Goal: Task Accomplishment & Management: Use online tool/utility

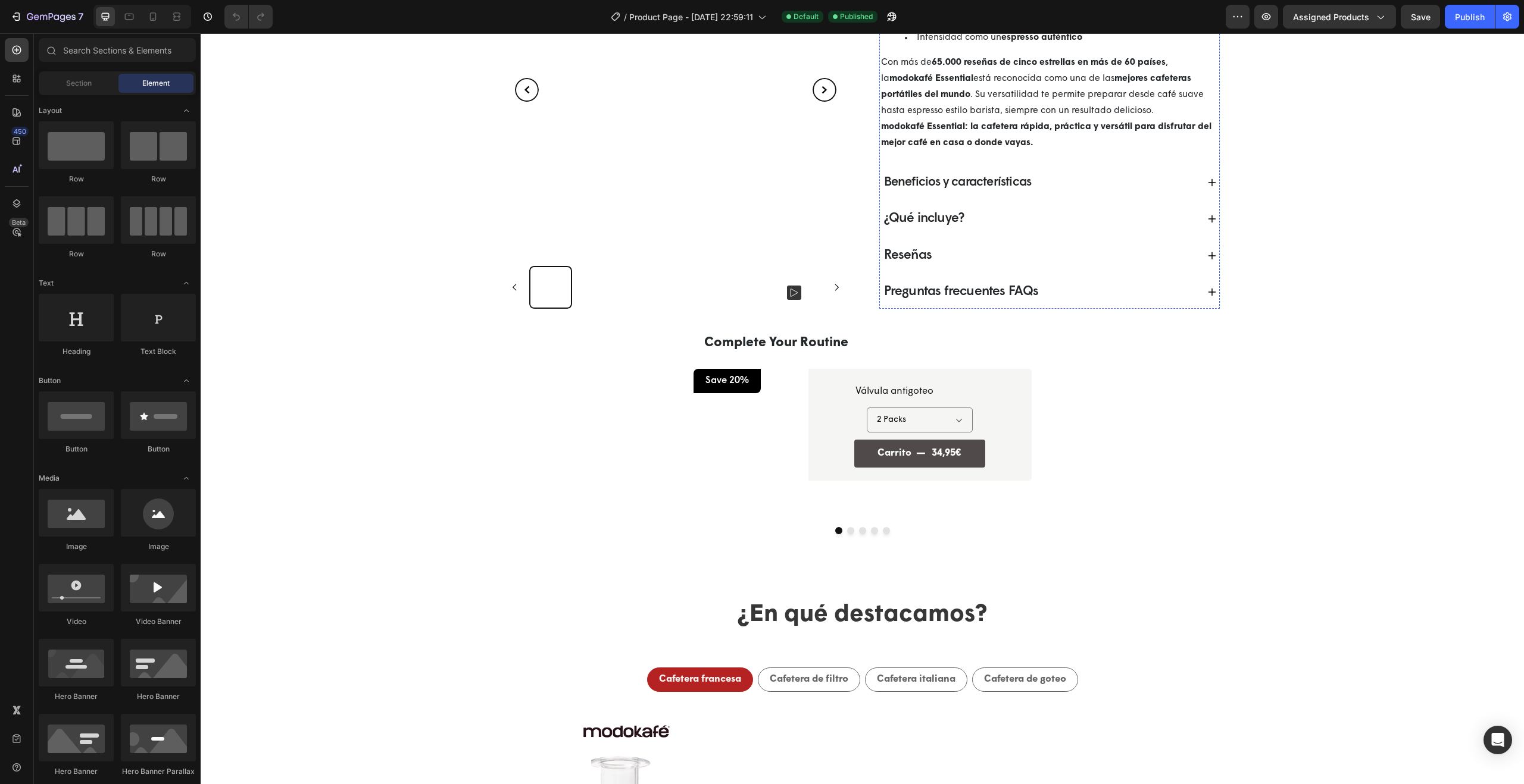
scroll to position [849, 0]
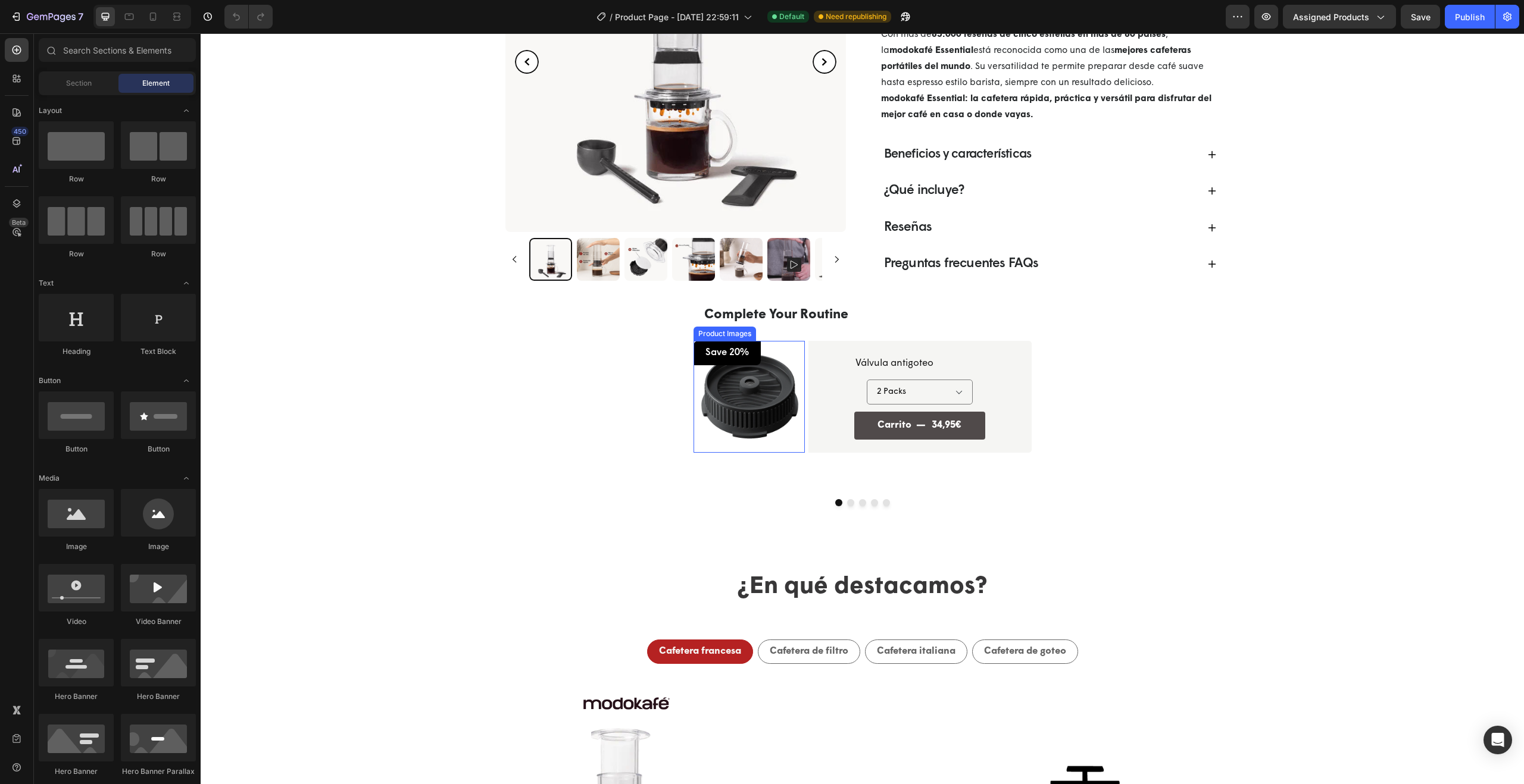
click at [765, 419] on img at bounding box center [749, 396] width 112 height 112
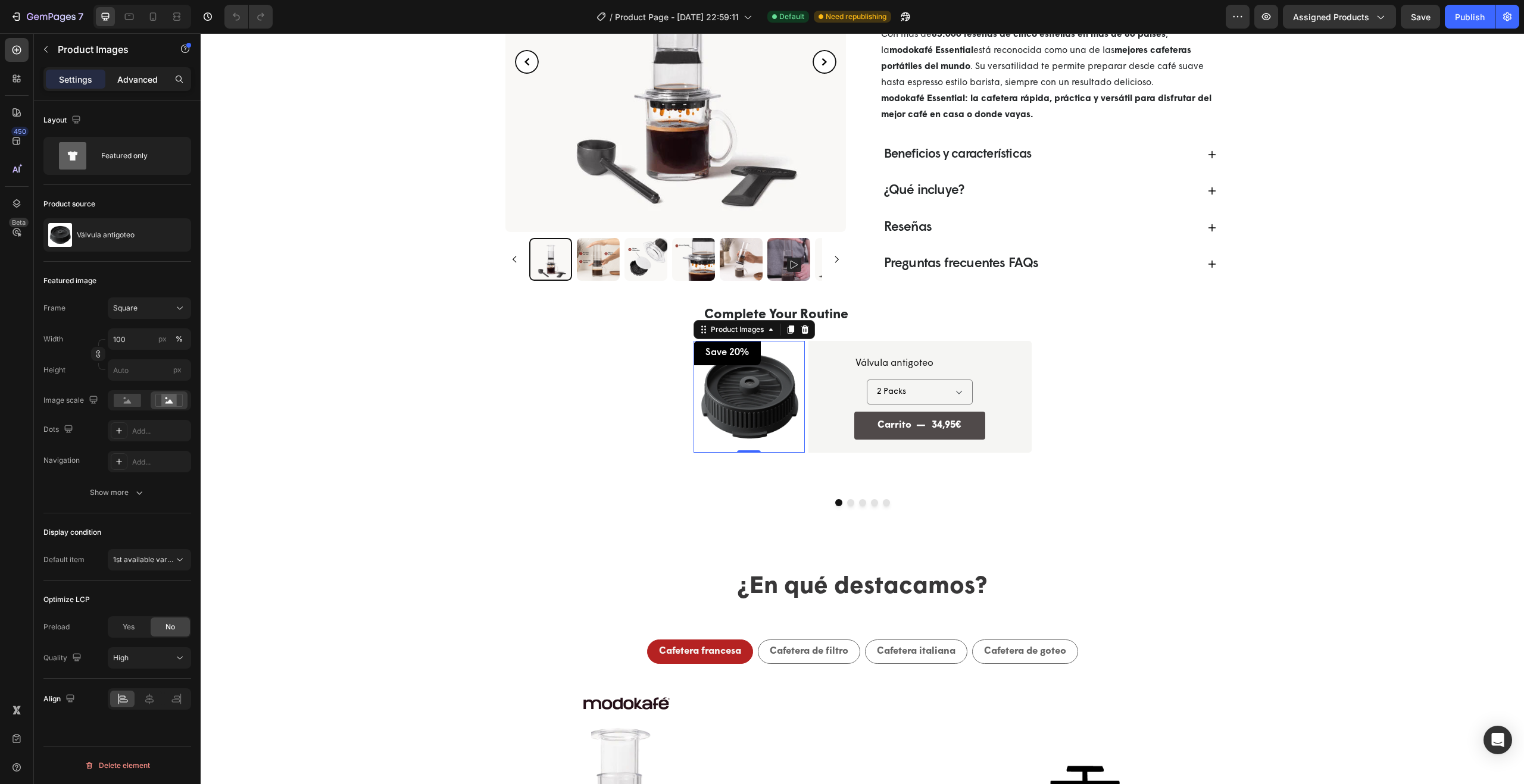
click at [140, 82] on p "Advanced" at bounding box center [137, 79] width 41 height 12
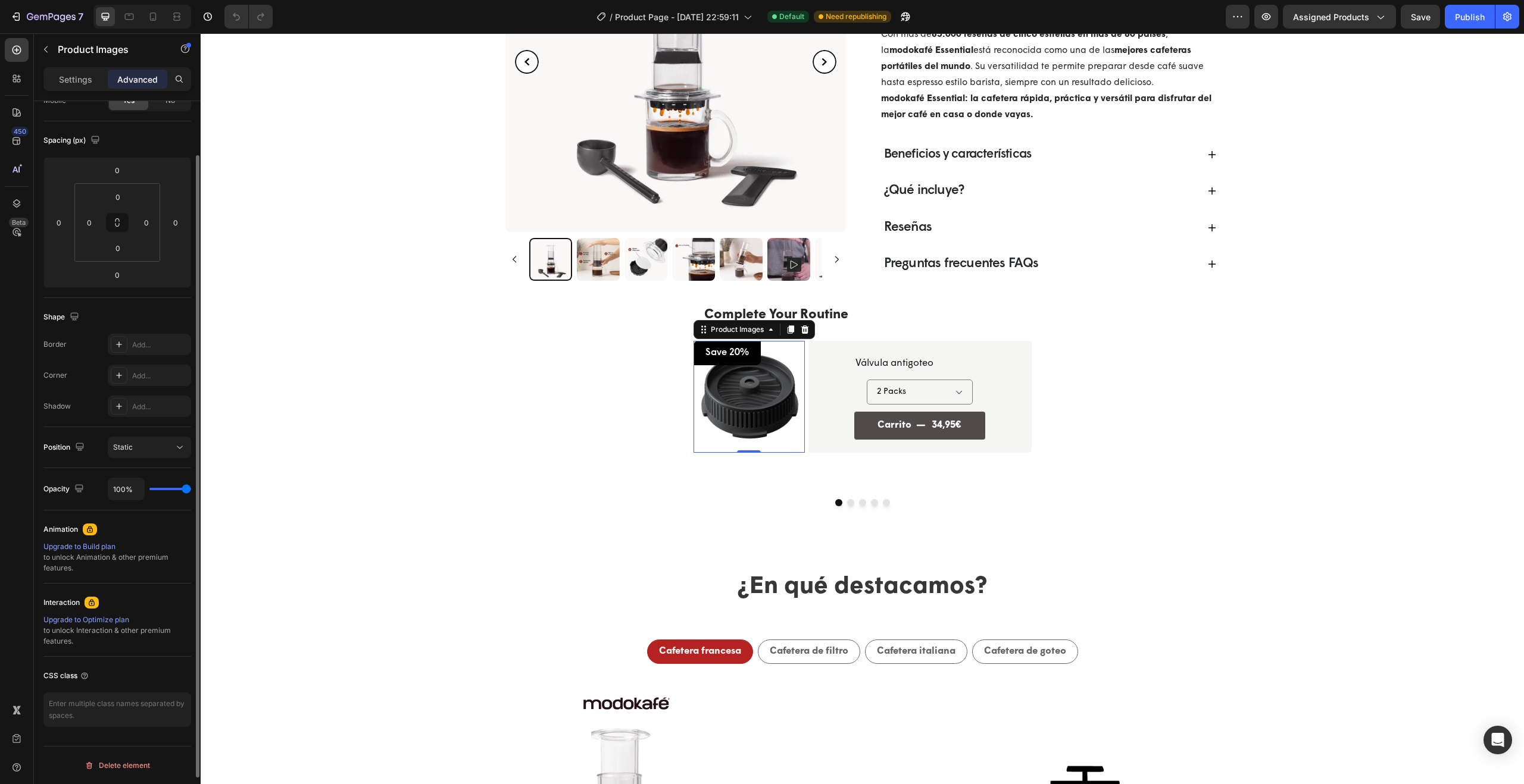
scroll to position [0, 0]
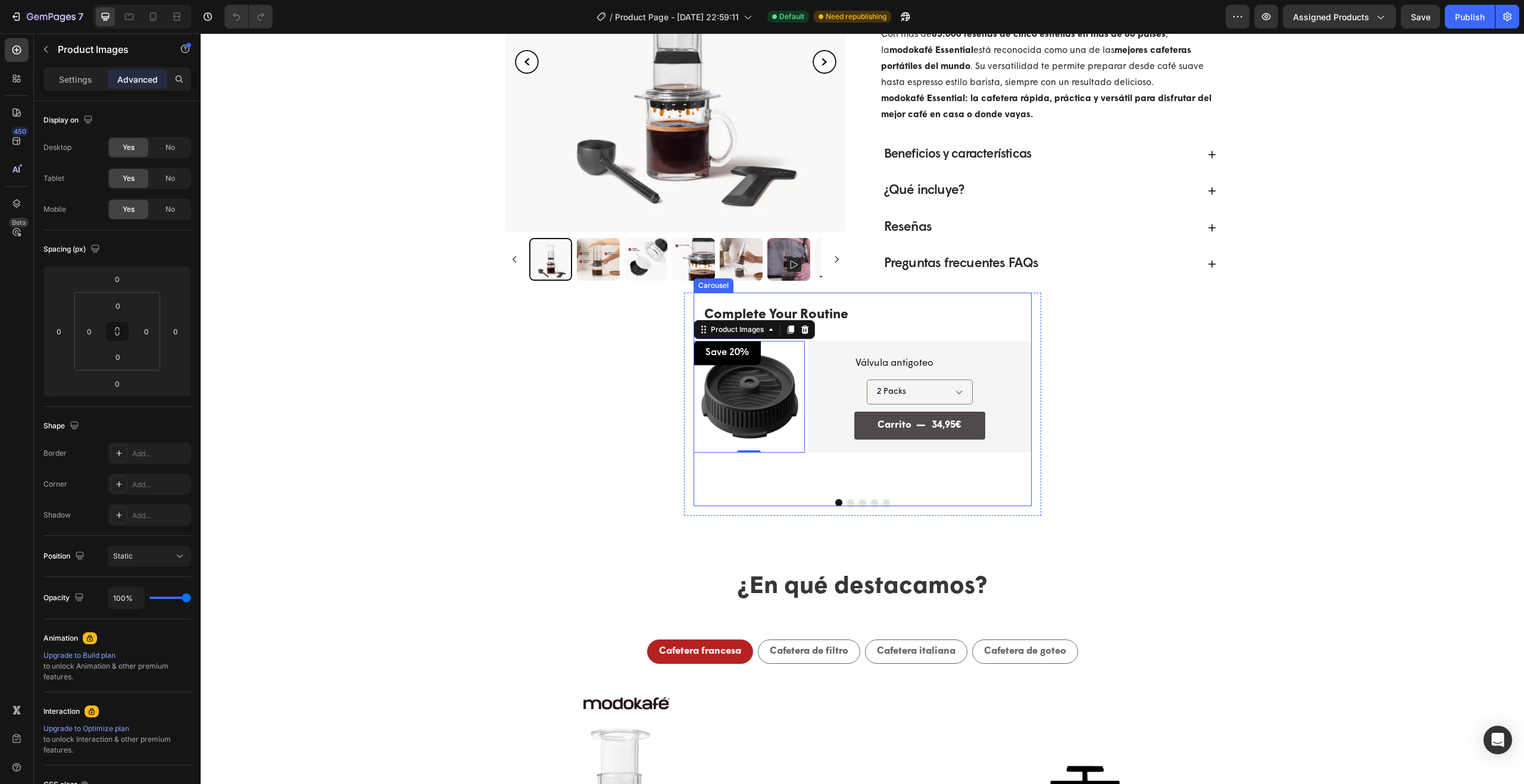
click at [847, 501] on button "Dot" at bounding box center [851, 503] width 7 height 7
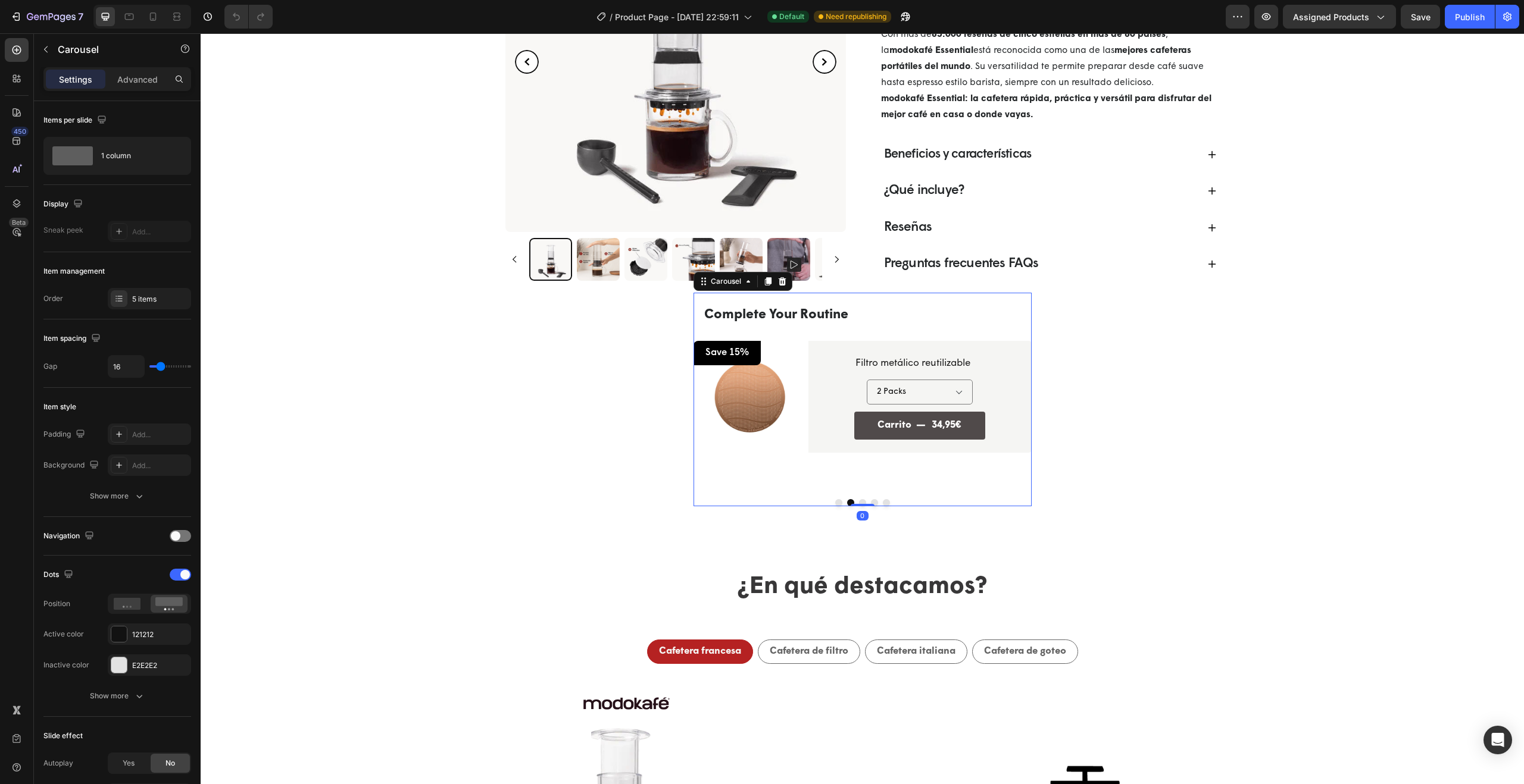
click at [847, 501] on button "Dot" at bounding box center [851, 503] width 7 height 7
click at [859, 502] on button "Dot" at bounding box center [862, 503] width 7 height 7
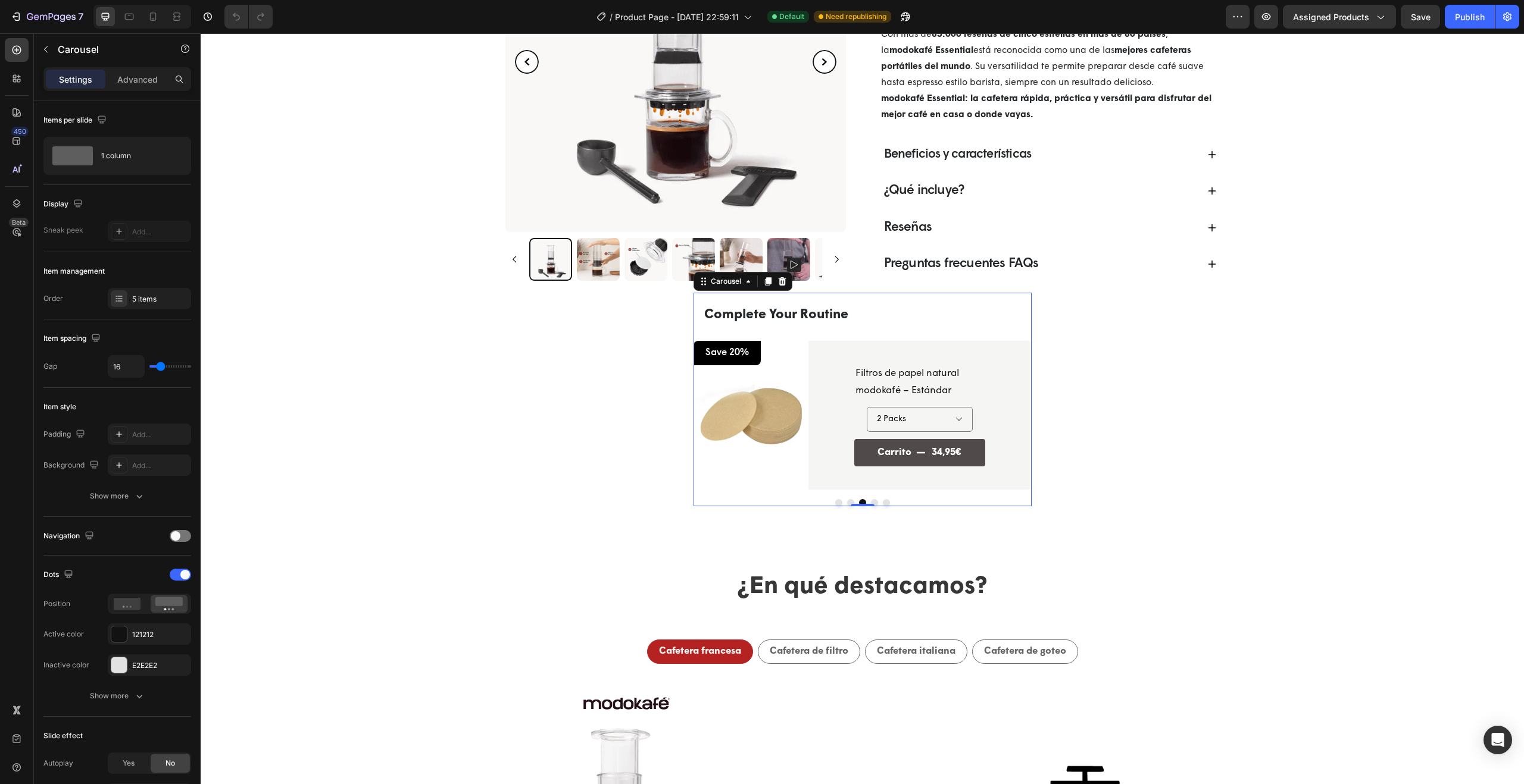
click at [872, 500] on button "Dot" at bounding box center [874, 503] width 7 height 7
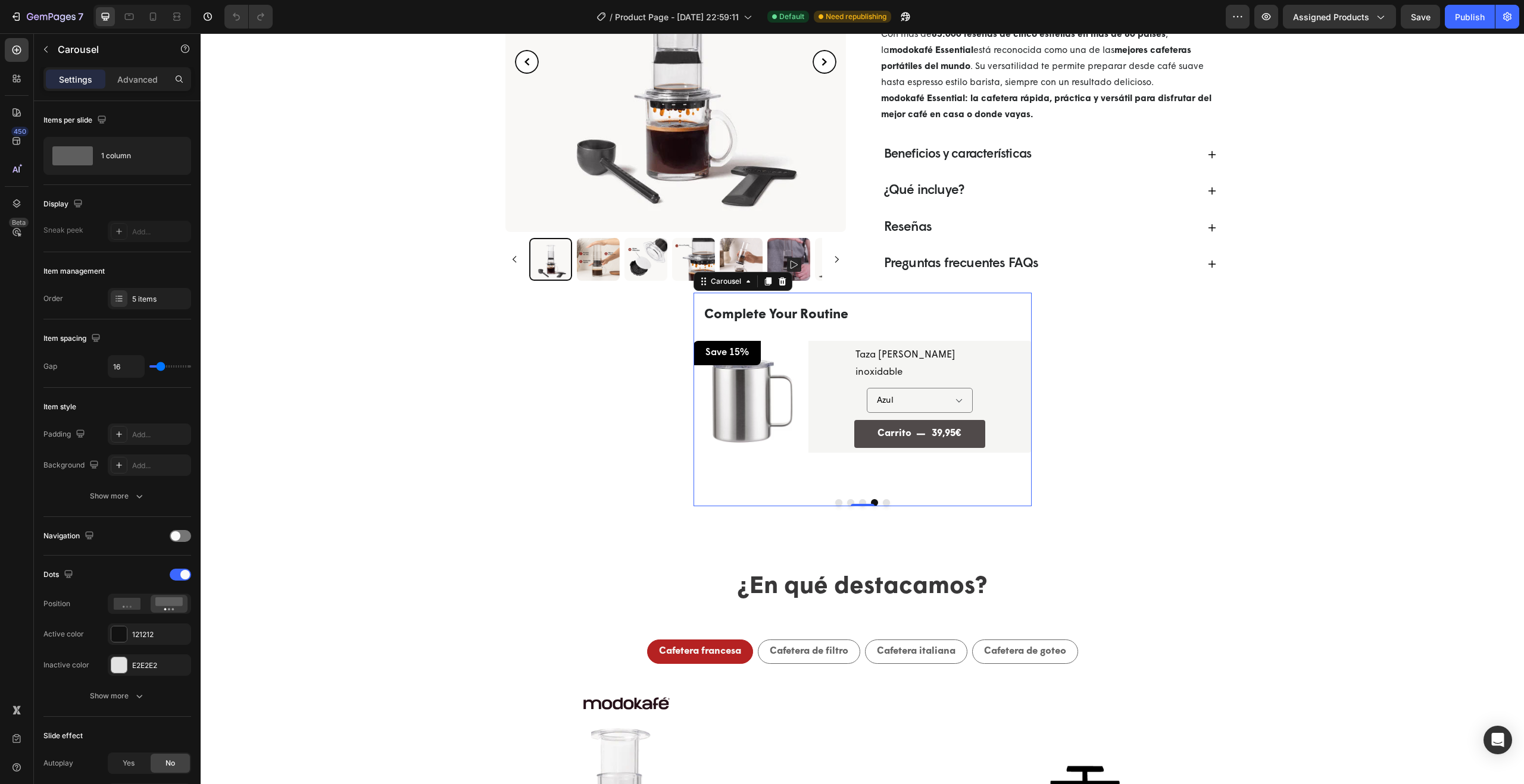
click at [884, 502] on button "Dot" at bounding box center [887, 503] width 7 height 7
click at [956, 401] on select "1 unidad 2 unidades" at bounding box center [920, 400] width 106 height 25
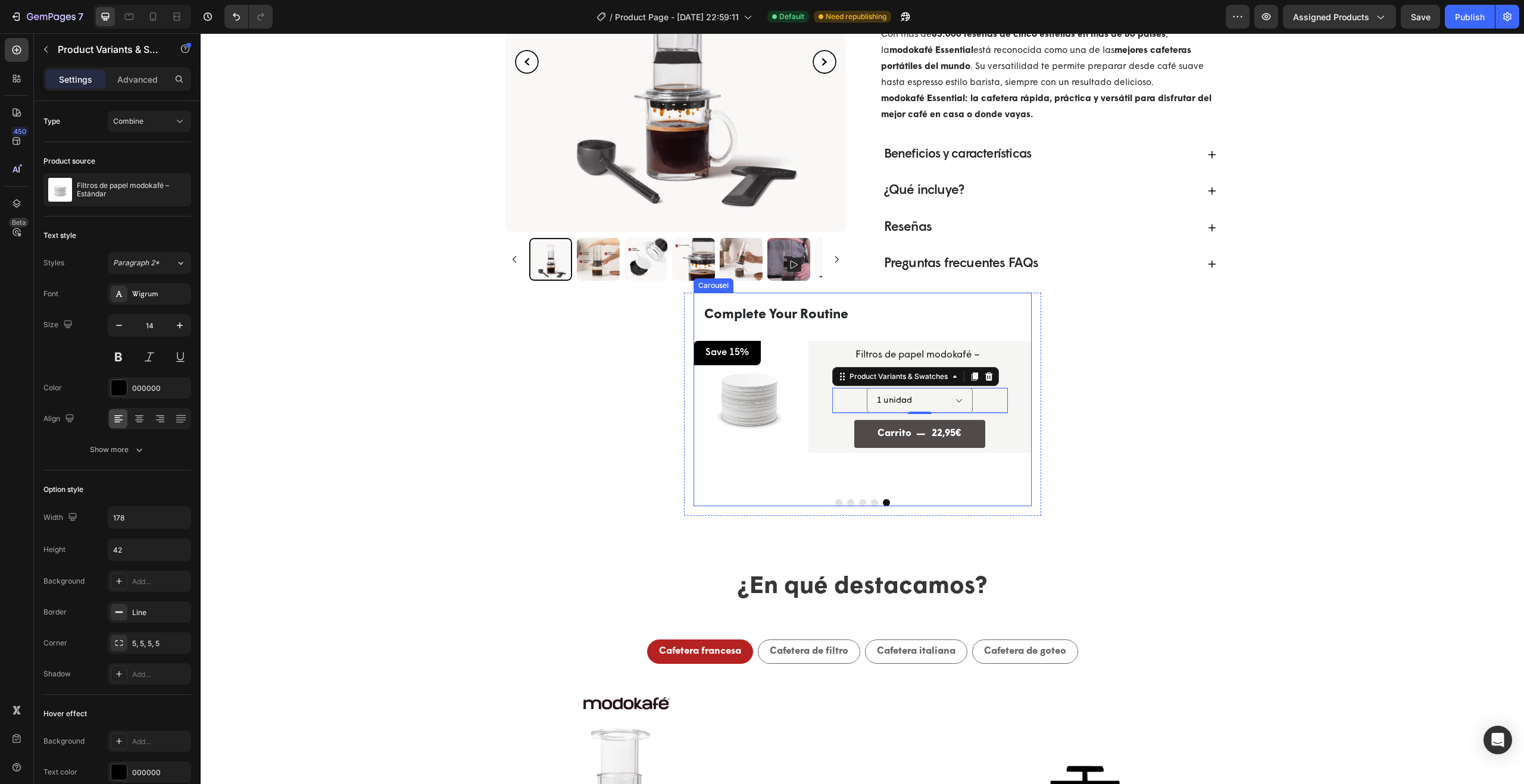
click at [871, 502] on button "Dot" at bounding box center [874, 503] width 7 height 7
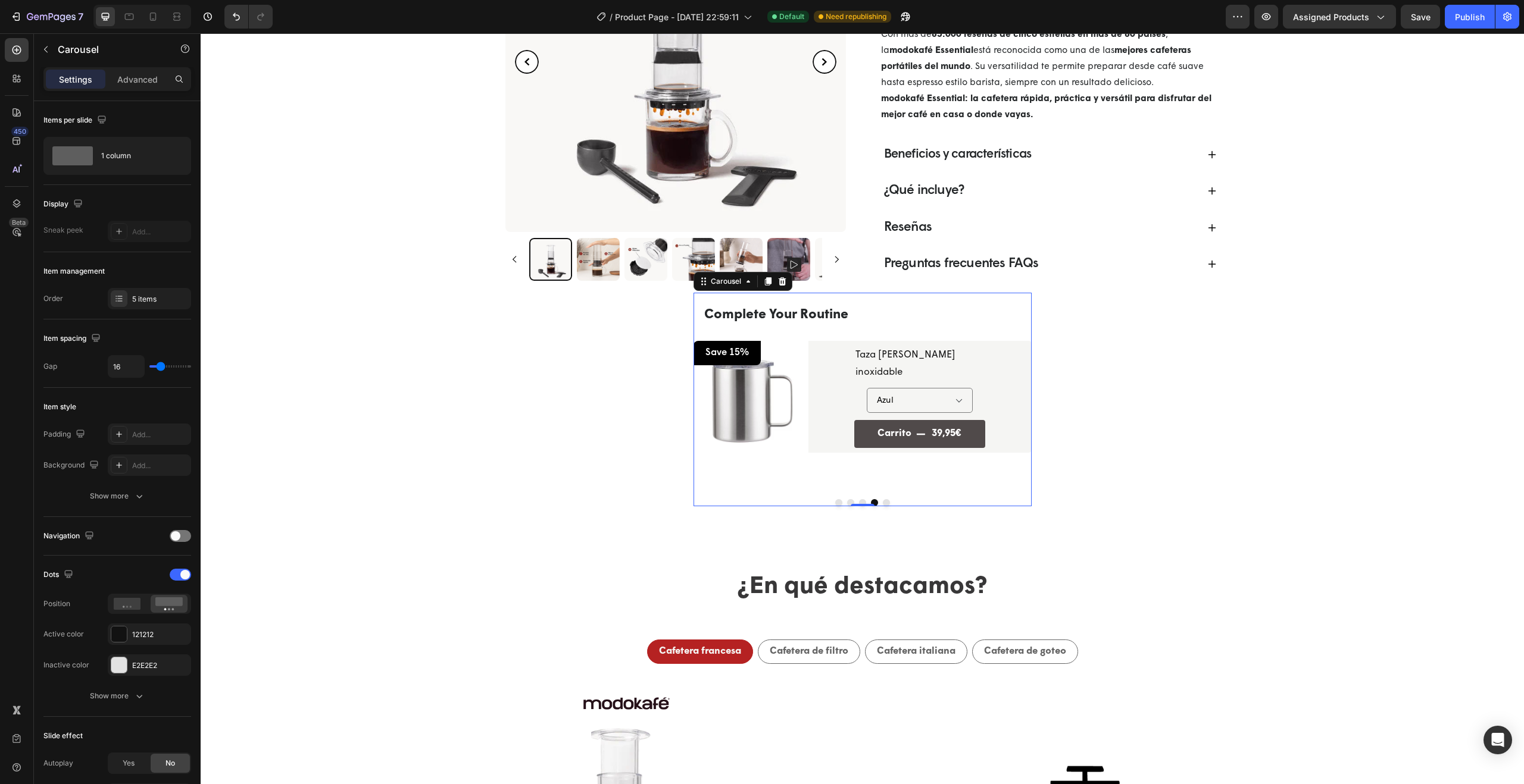
click at [859, 499] on button "Dot" at bounding box center [862, 503] width 7 height 7
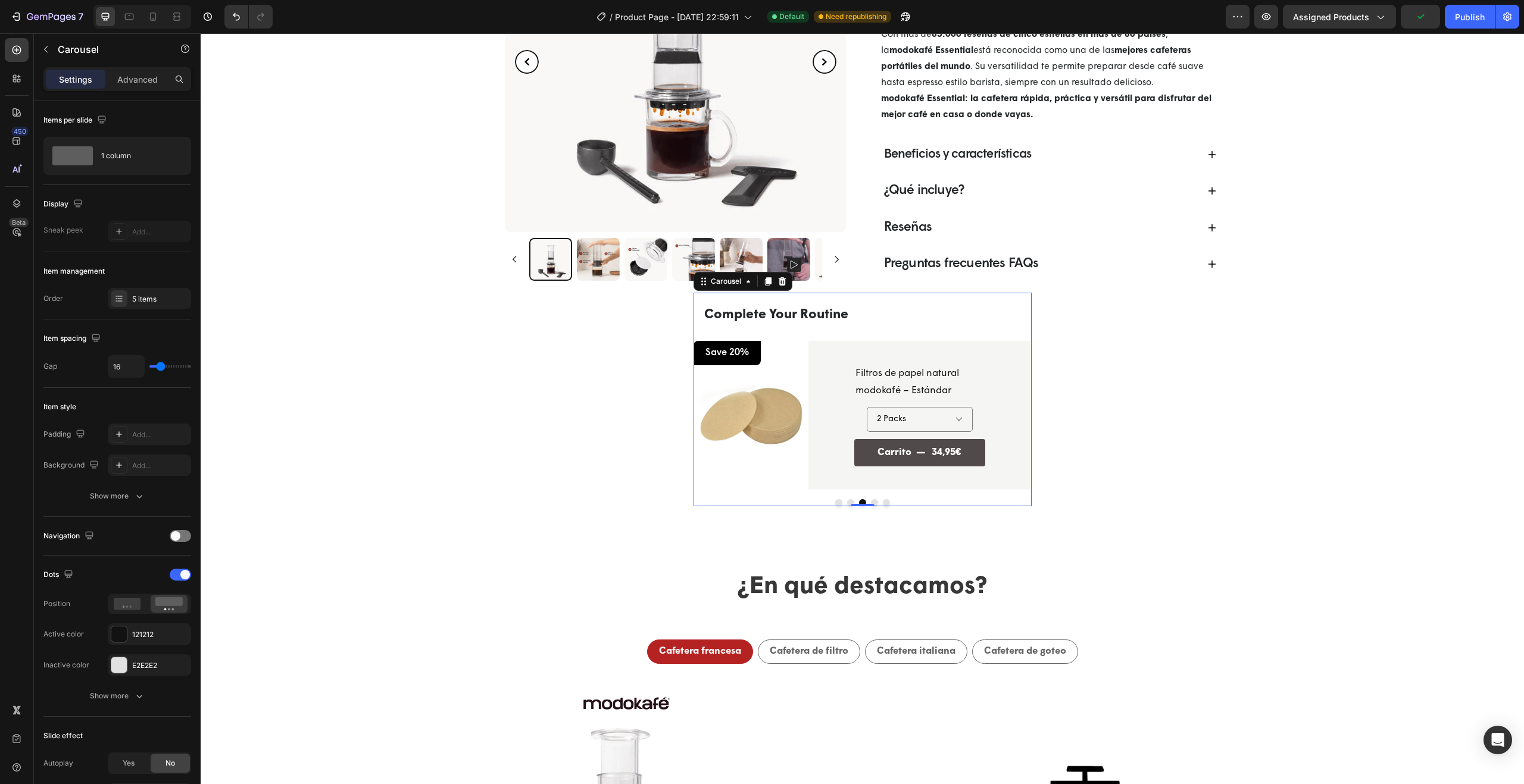
click at [848, 502] on button "Dot" at bounding box center [851, 503] width 7 height 7
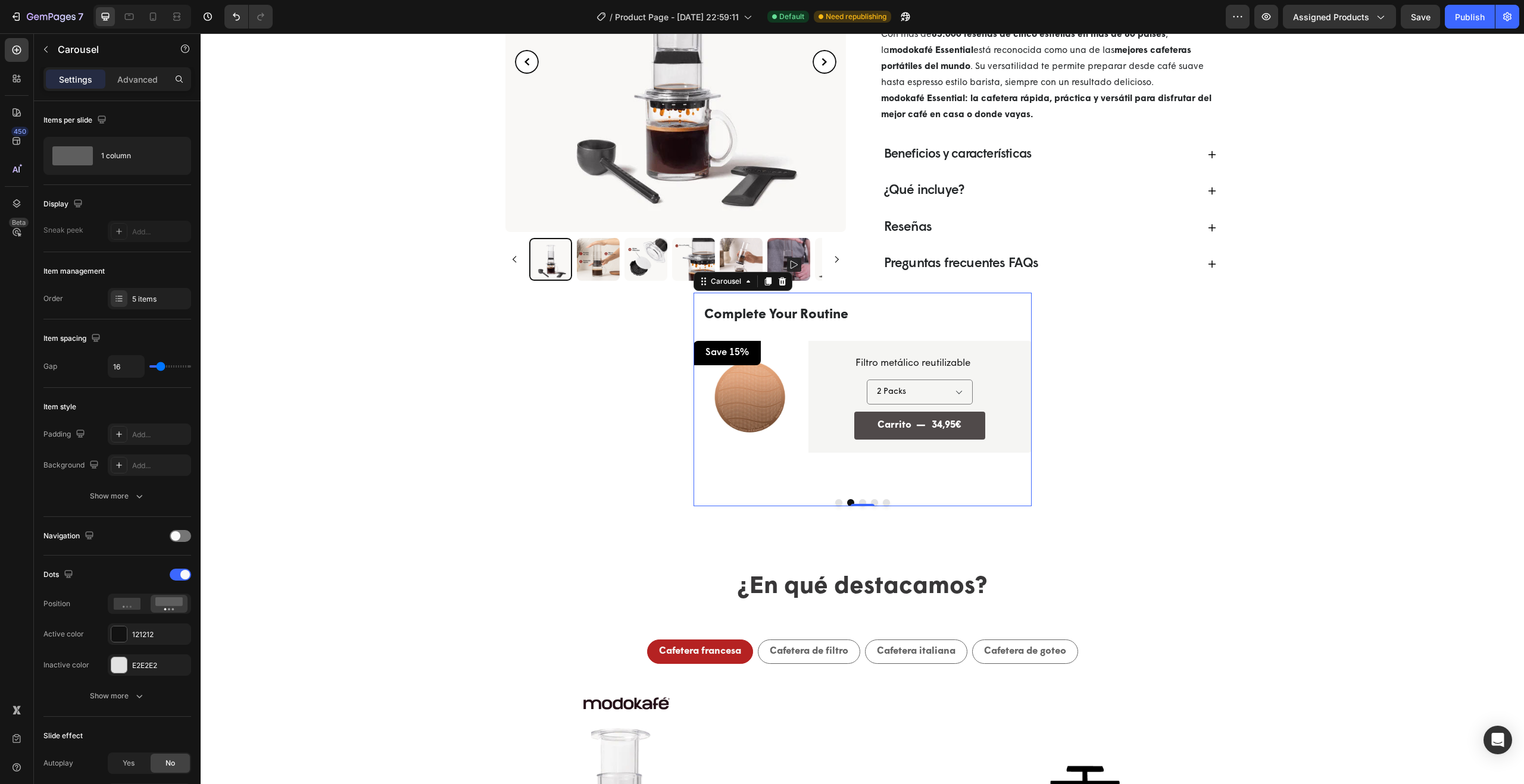
click at [836, 502] on button "Dot" at bounding box center [838, 503] width 7 height 7
click at [522, 65] on icon ".id581389259773051900 .st0 { fill: none; stroke: #000; stroke-miterlimit: 10; s…" at bounding box center [526, 62] width 24 height 24
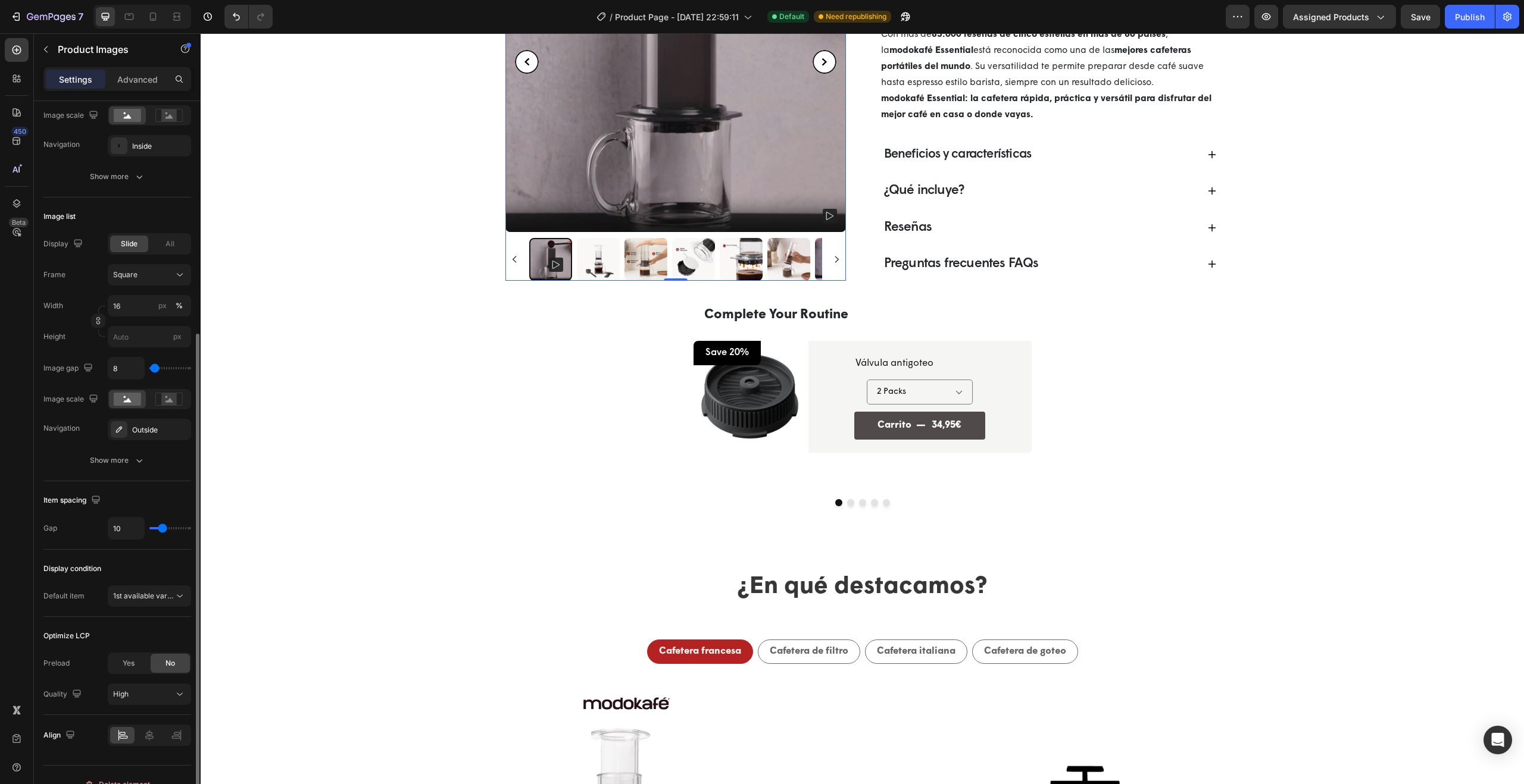
scroll to position [304, 0]
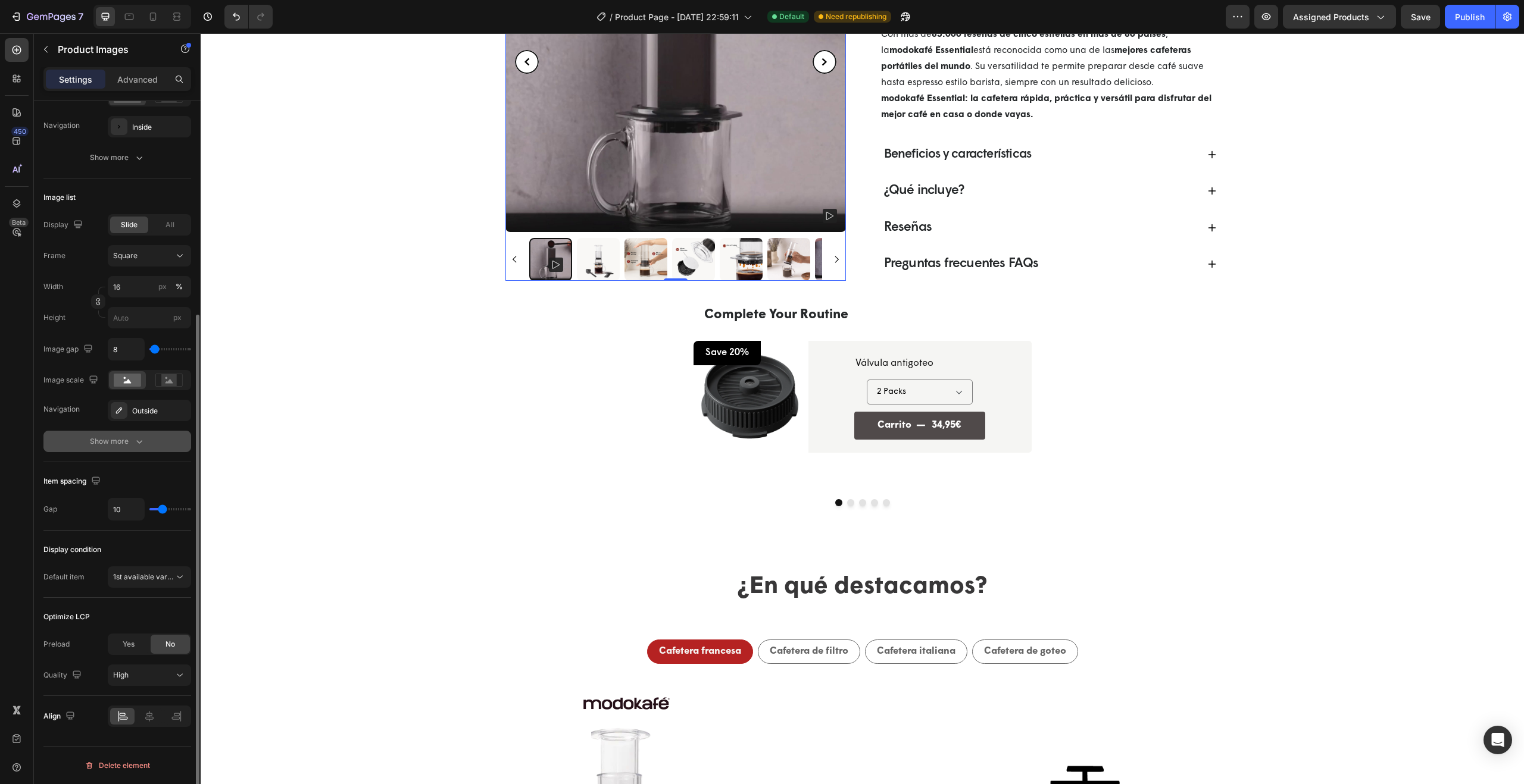
click at [137, 445] on icon "button" at bounding box center [139, 442] width 12 height 12
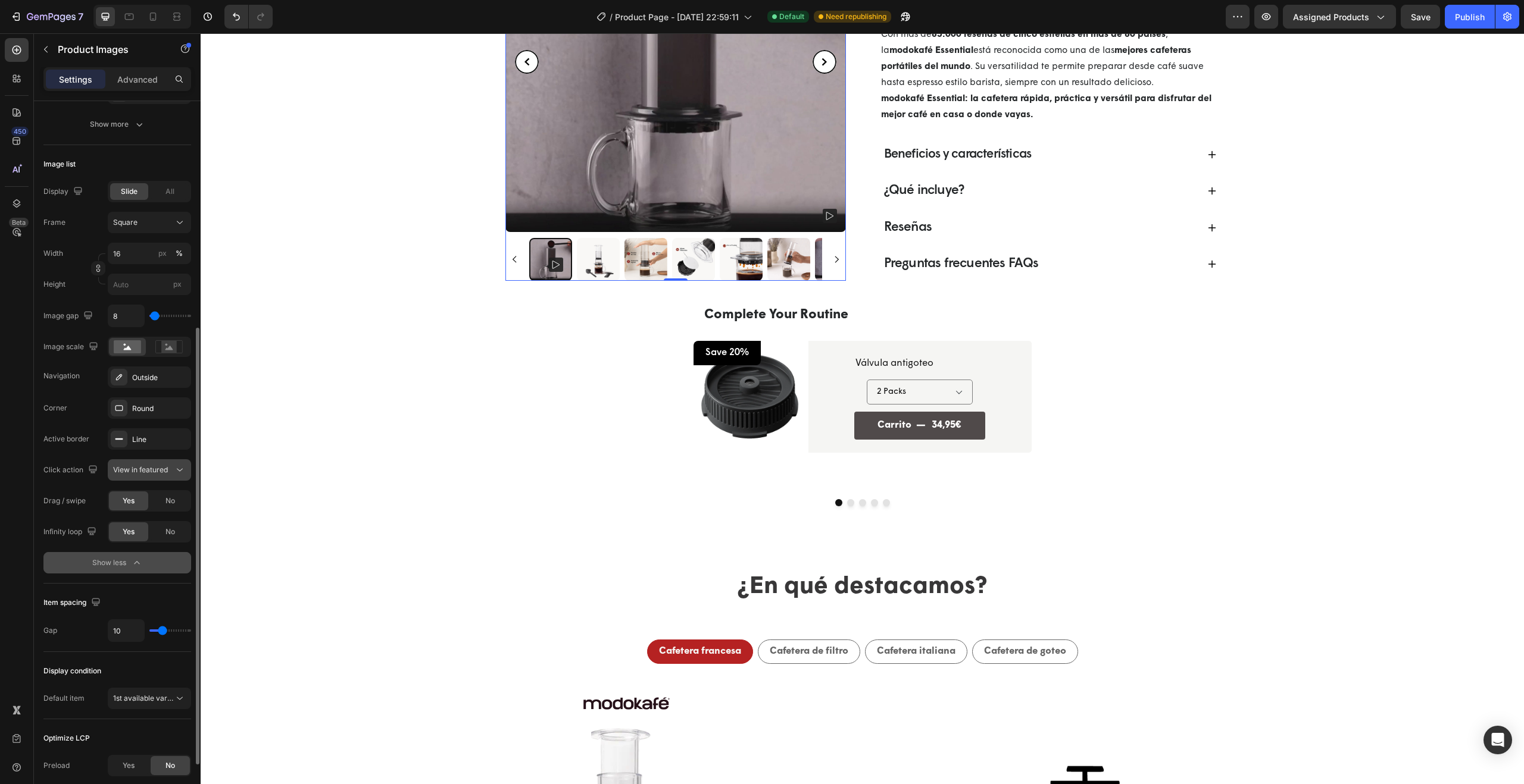
scroll to position [219, 0]
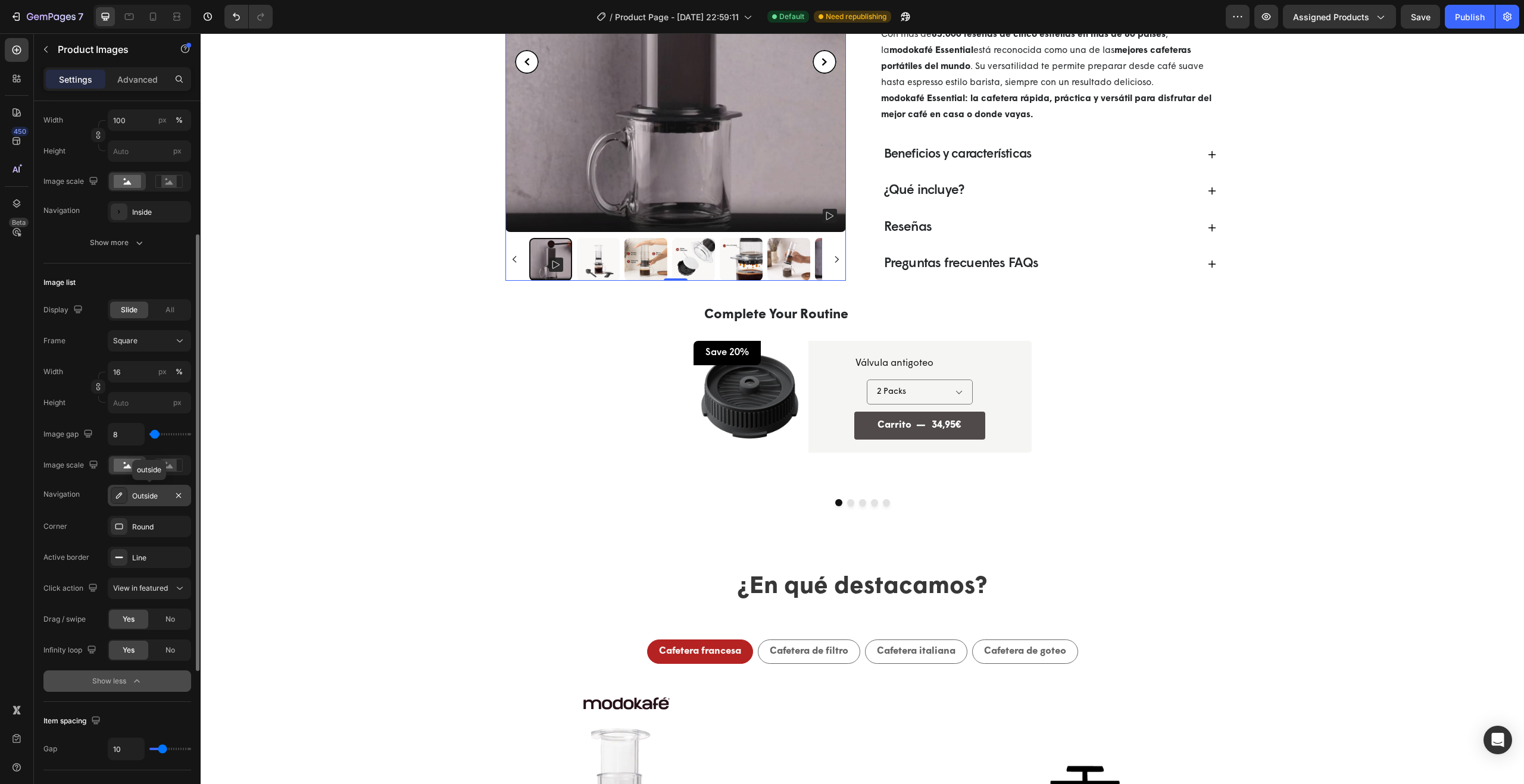
click at [145, 494] on div "Outside" at bounding box center [149, 497] width 35 height 11
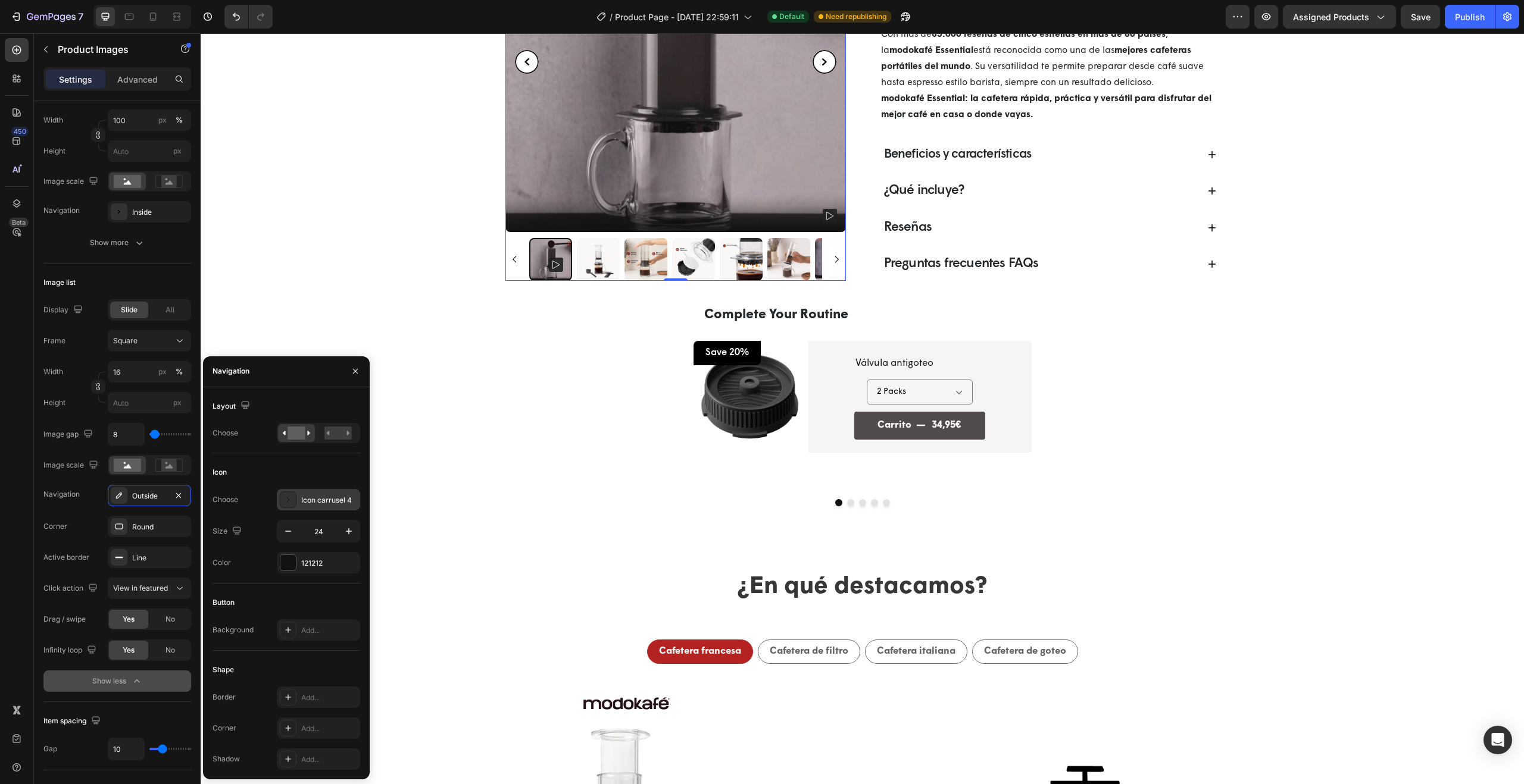
click at [324, 498] on div "Icon carrusel 4" at bounding box center [329, 501] width 56 height 11
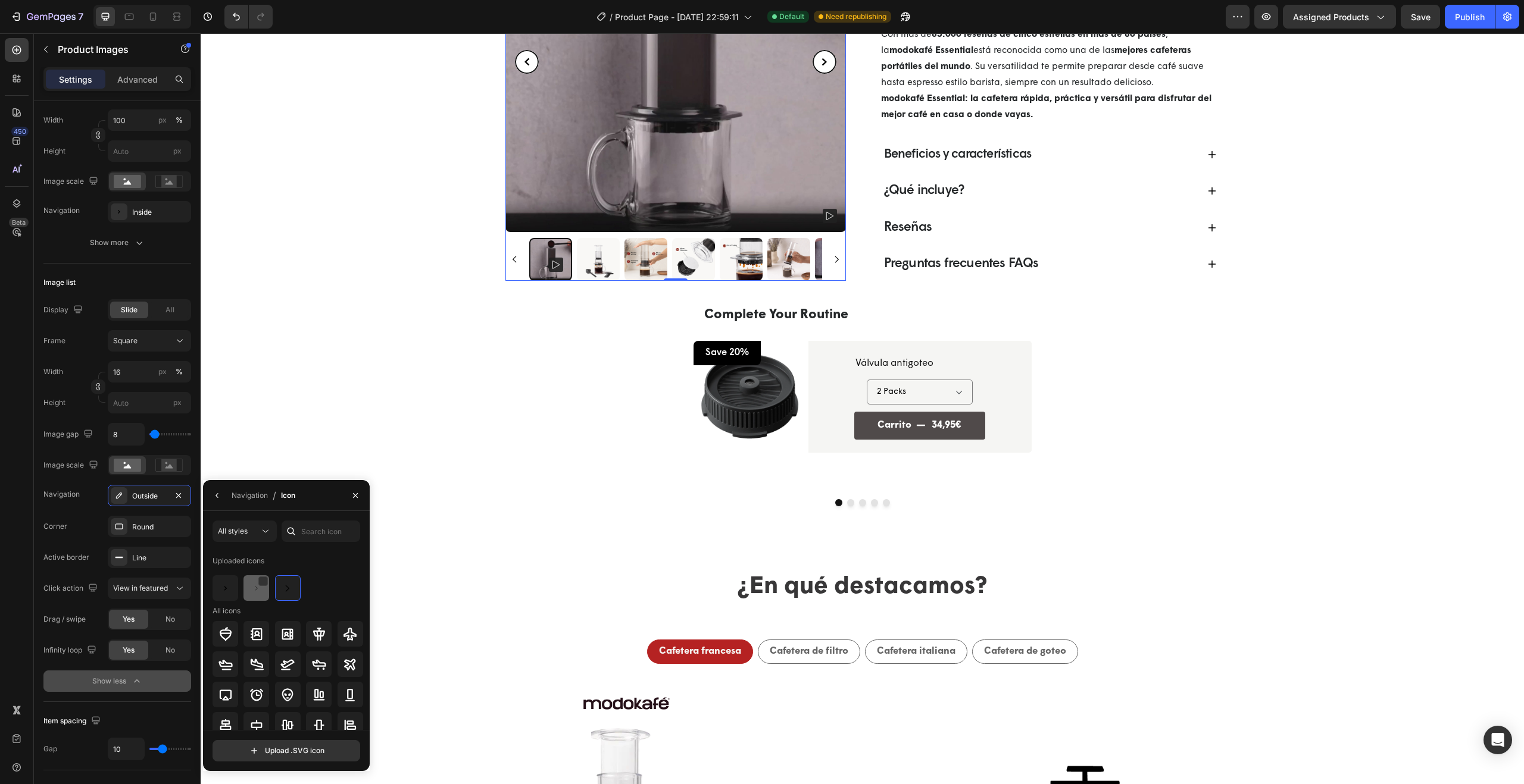
click at [250, 593] on img at bounding box center [256, 588] width 14 height 14
click at [219, 591] on img at bounding box center [225, 588] width 14 height 14
click at [256, 589] on img at bounding box center [256, 588] width 14 height 14
click at [282, 589] on img at bounding box center [287, 588] width 14 height 14
click at [352, 495] on icon "button" at bounding box center [355, 496] width 9 height 9
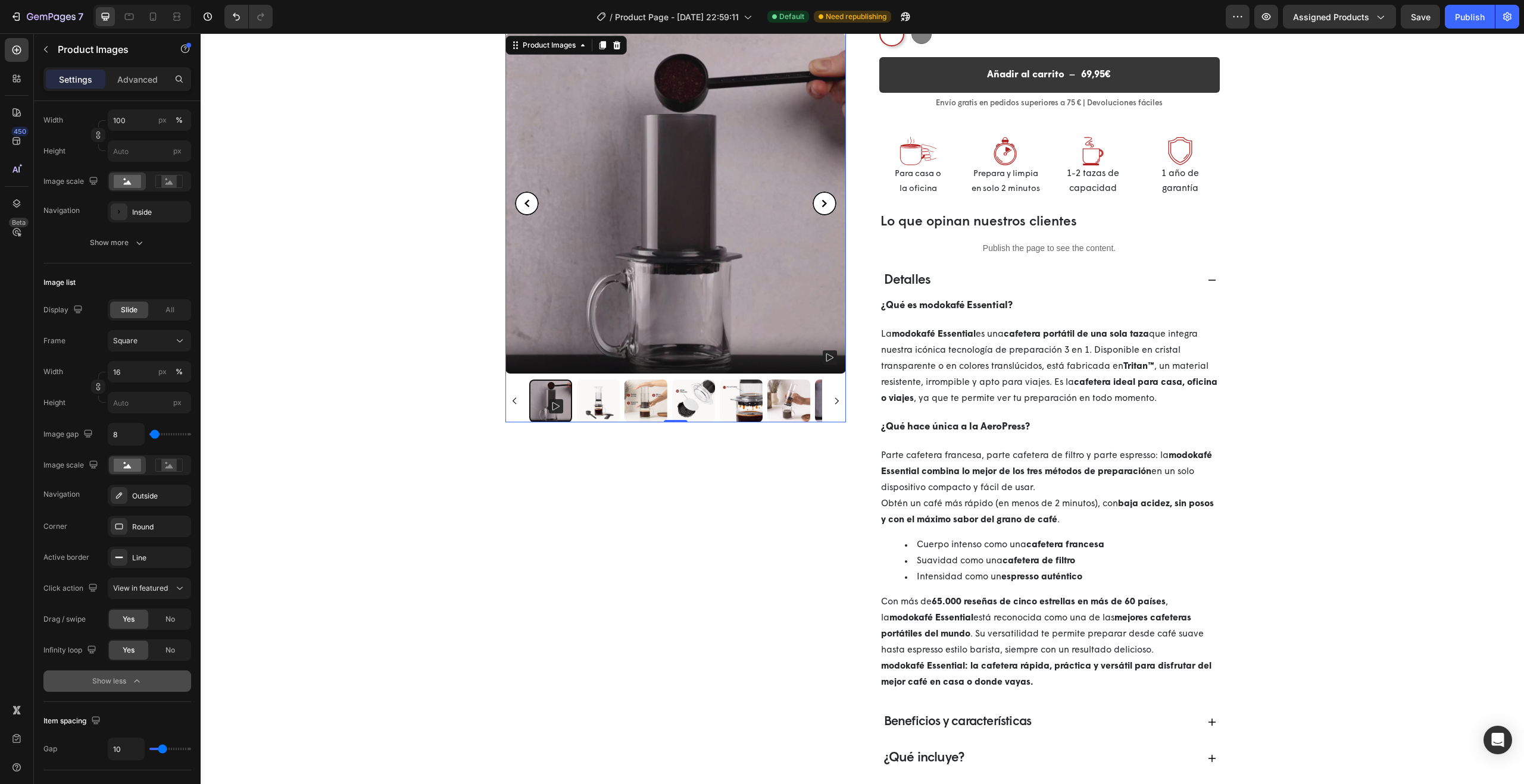
scroll to position [0, 0]
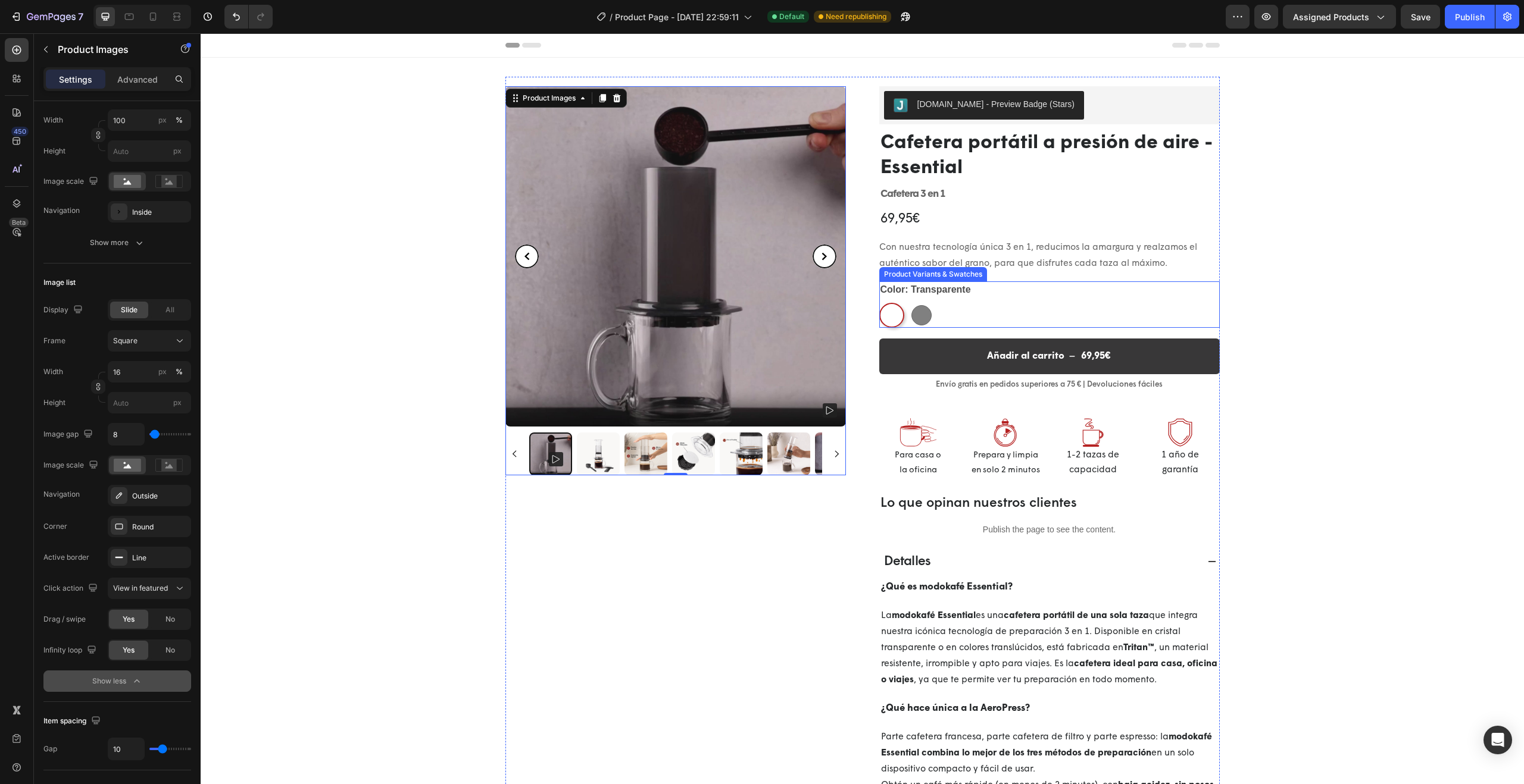
click at [885, 314] on div at bounding box center [892, 315] width 18 height 18
click at [879, 303] on input "Transparente Transparente" at bounding box center [878, 302] width 1 height 1
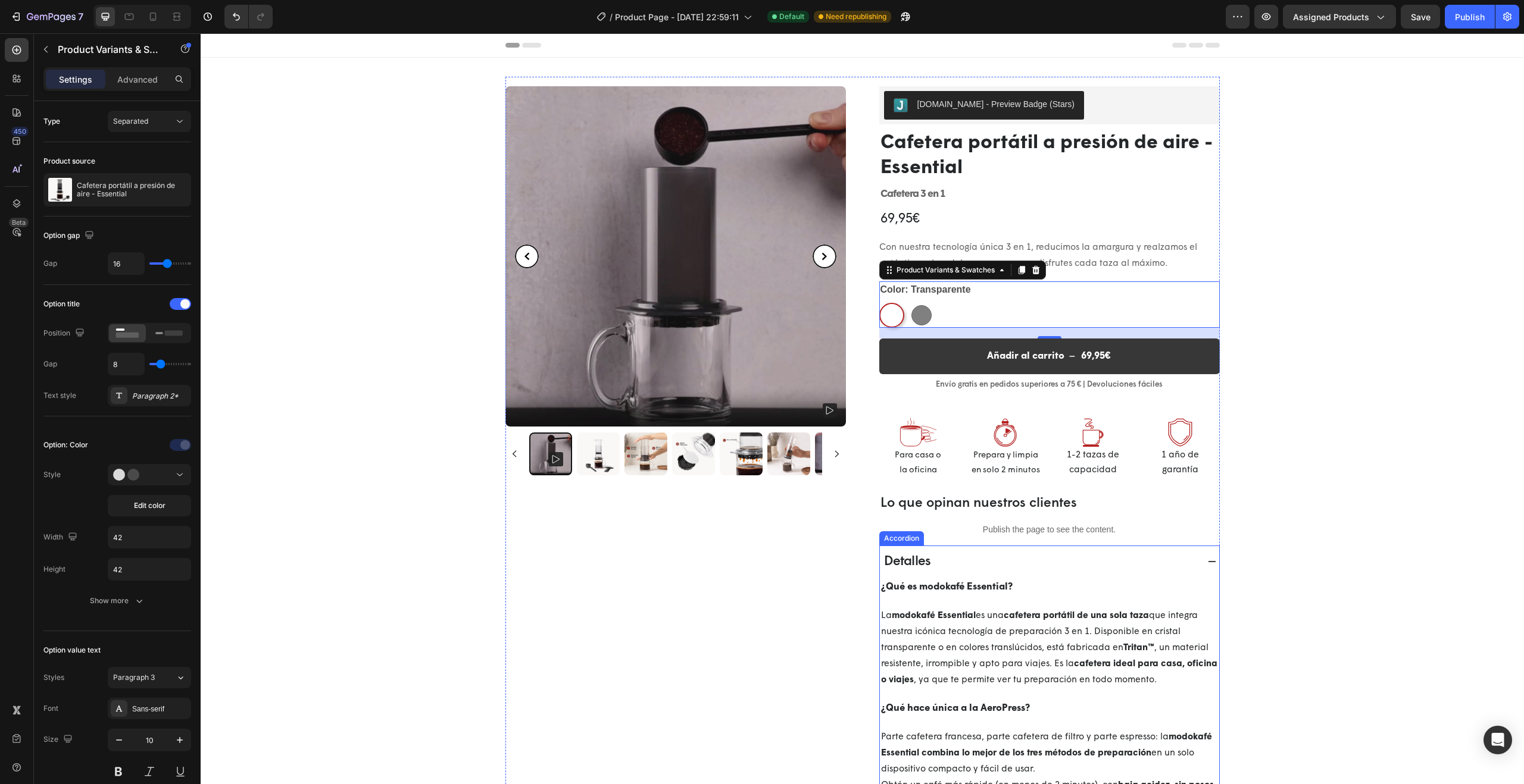
click at [1208, 561] on icon at bounding box center [1211, 562] width 7 height 1
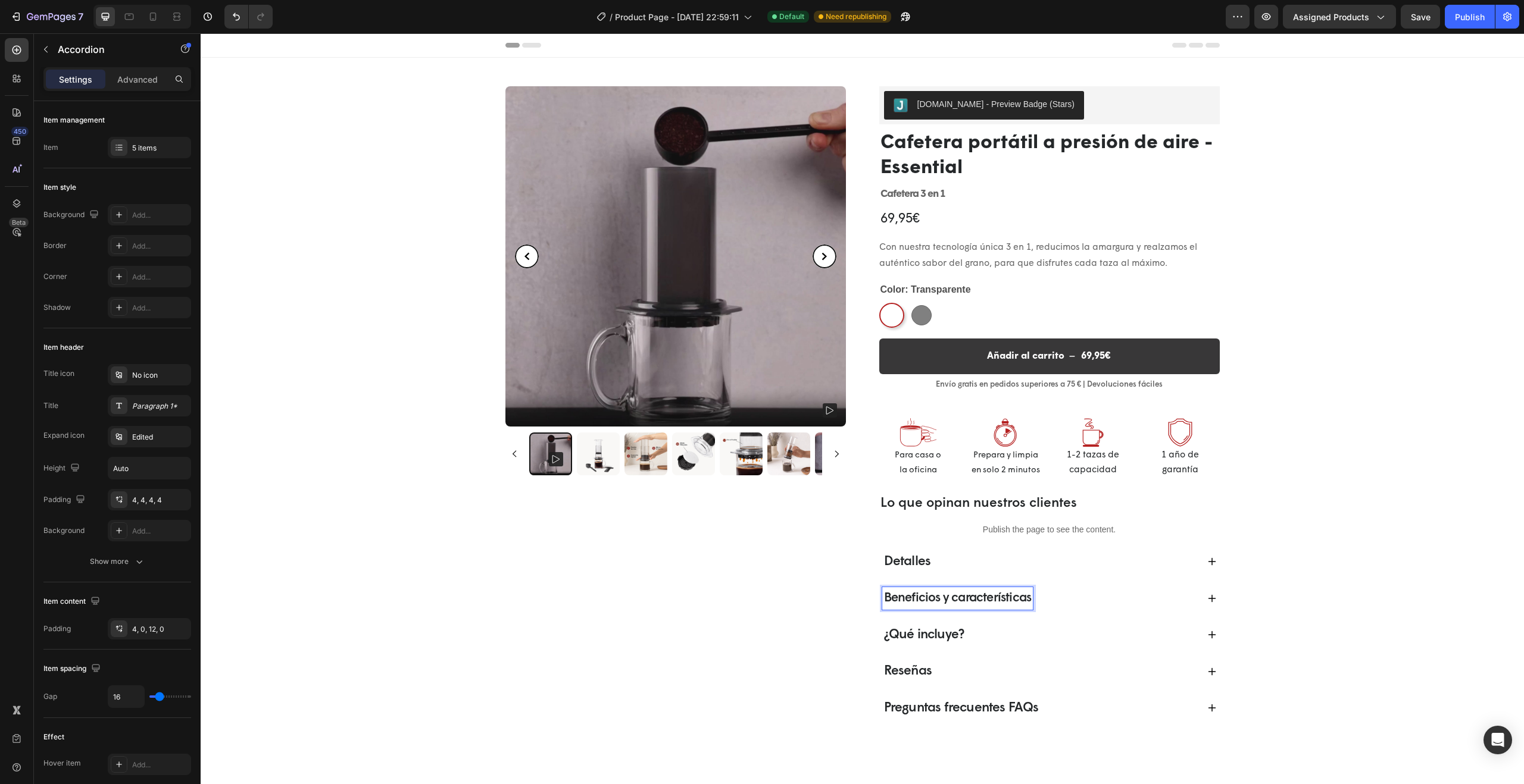
click at [896, 565] on span "Detalles" at bounding box center [907, 562] width 47 height 14
click at [905, 601] on p "Beneficios y características" at bounding box center [958, 599] width 148 height 19
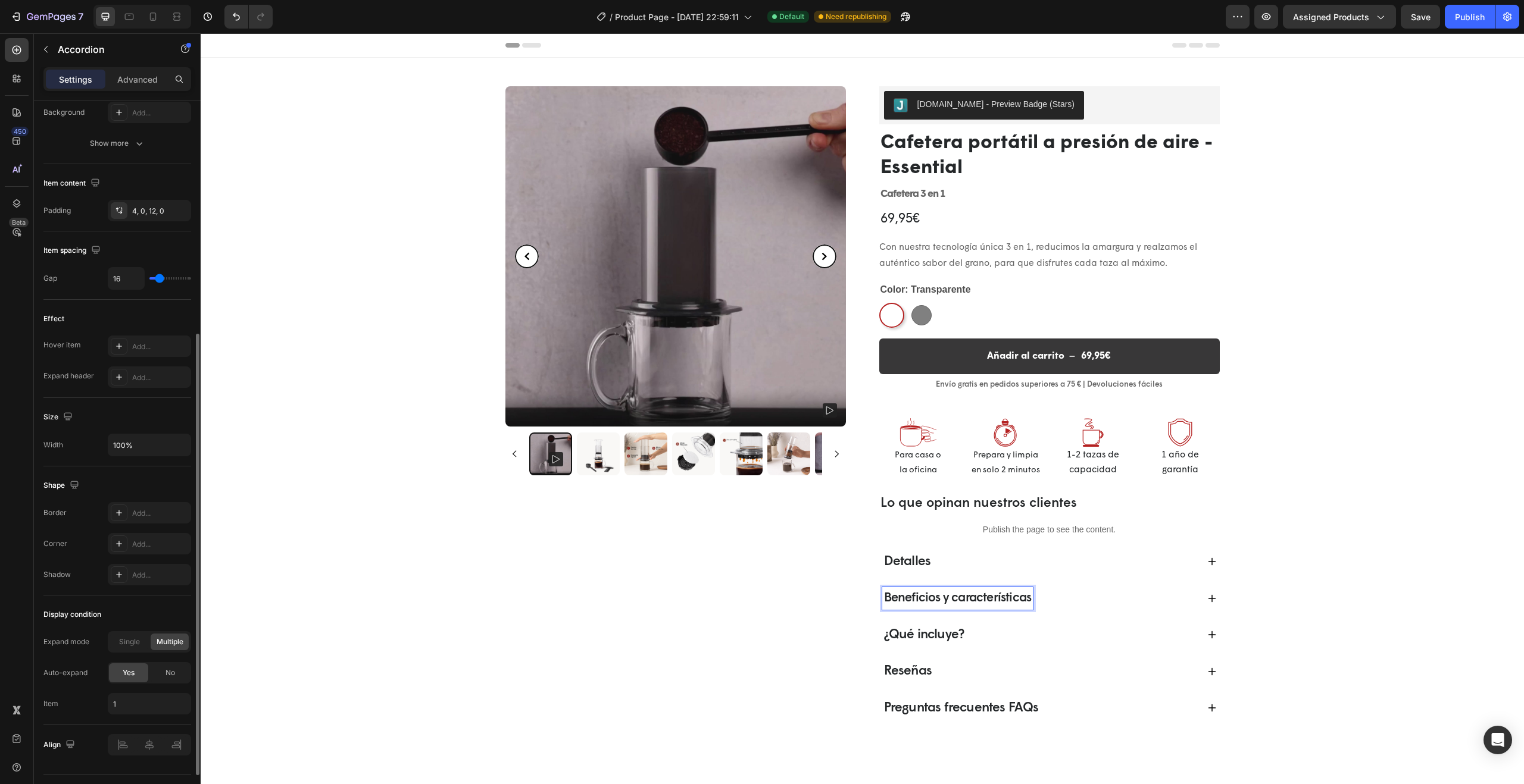
scroll to position [447, 0]
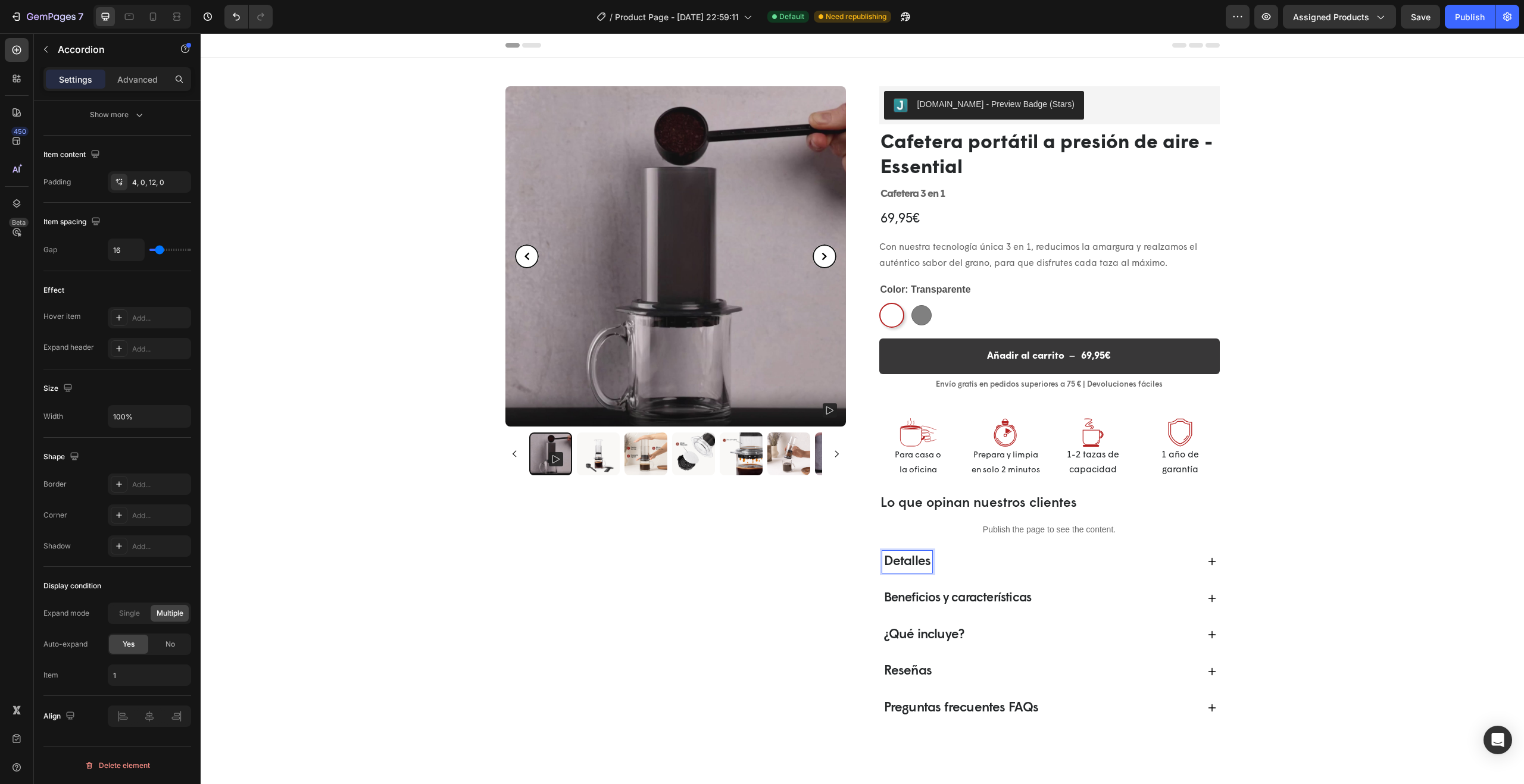
click at [908, 559] on span "Detalles" at bounding box center [907, 562] width 47 height 14
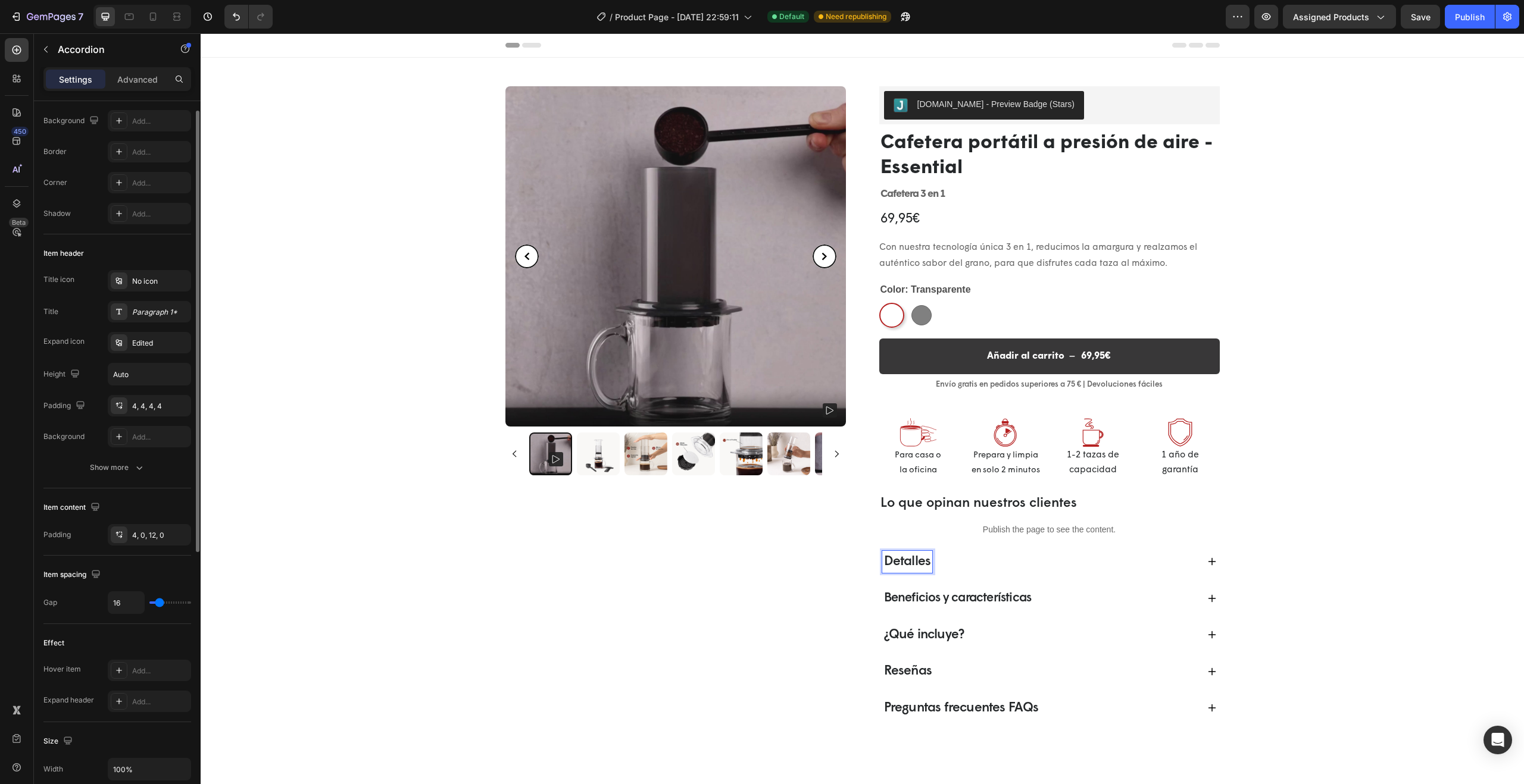
scroll to position [64, 0]
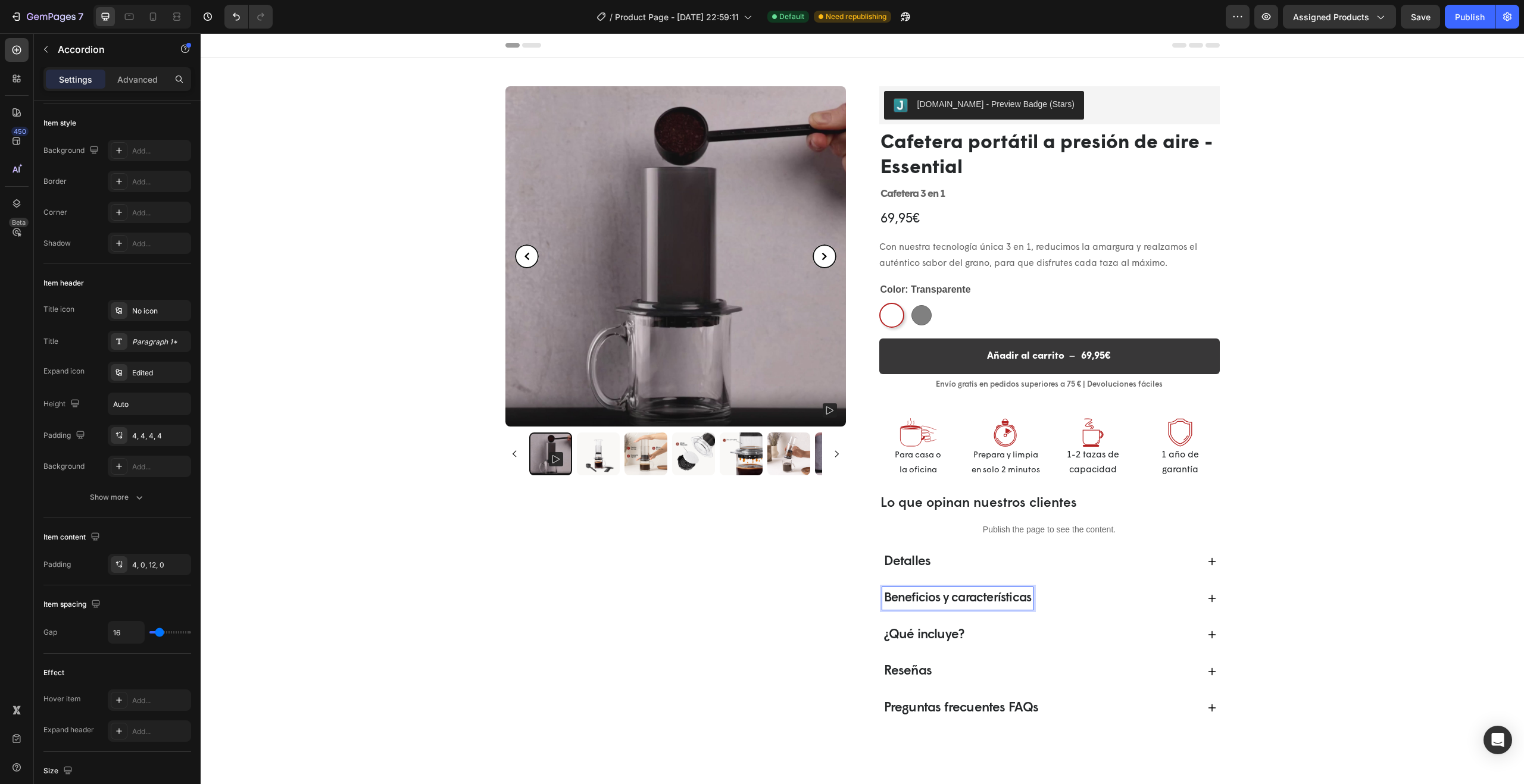
click at [938, 597] on p "Beneficios y características" at bounding box center [958, 599] width 148 height 19
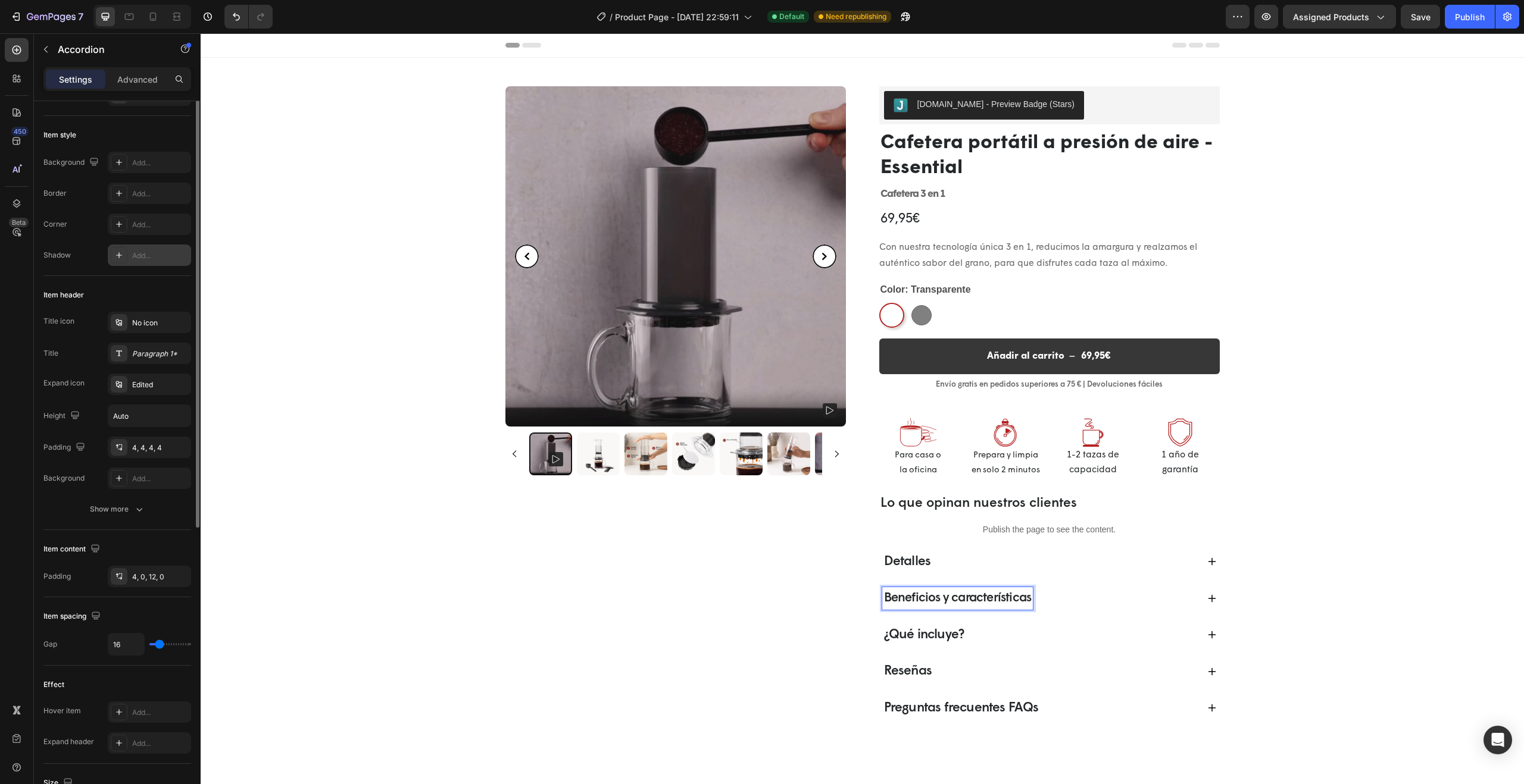
scroll to position [0, 0]
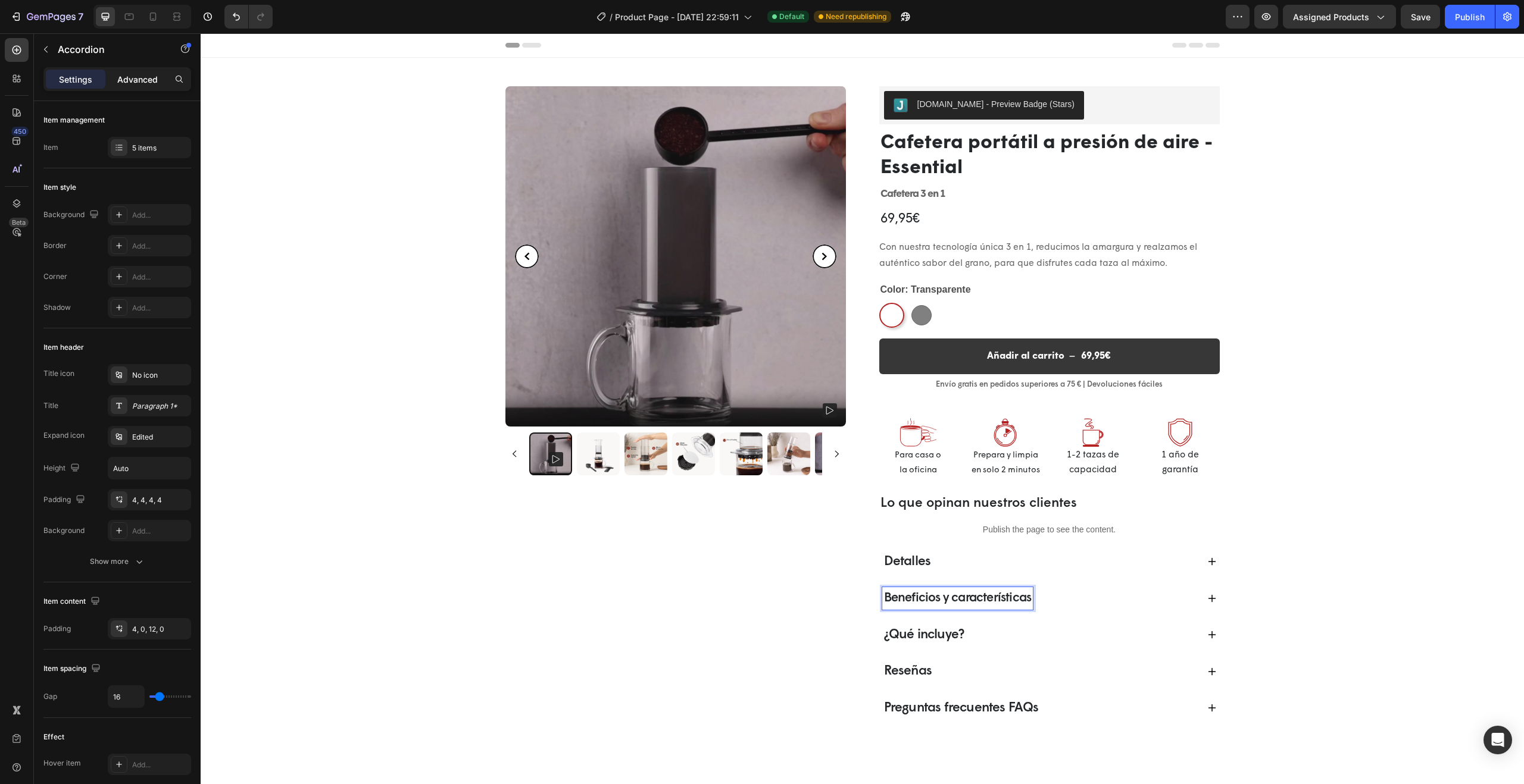
click at [143, 80] on p "Advanced" at bounding box center [137, 79] width 41 height 12
type input "100%"
type input "100"
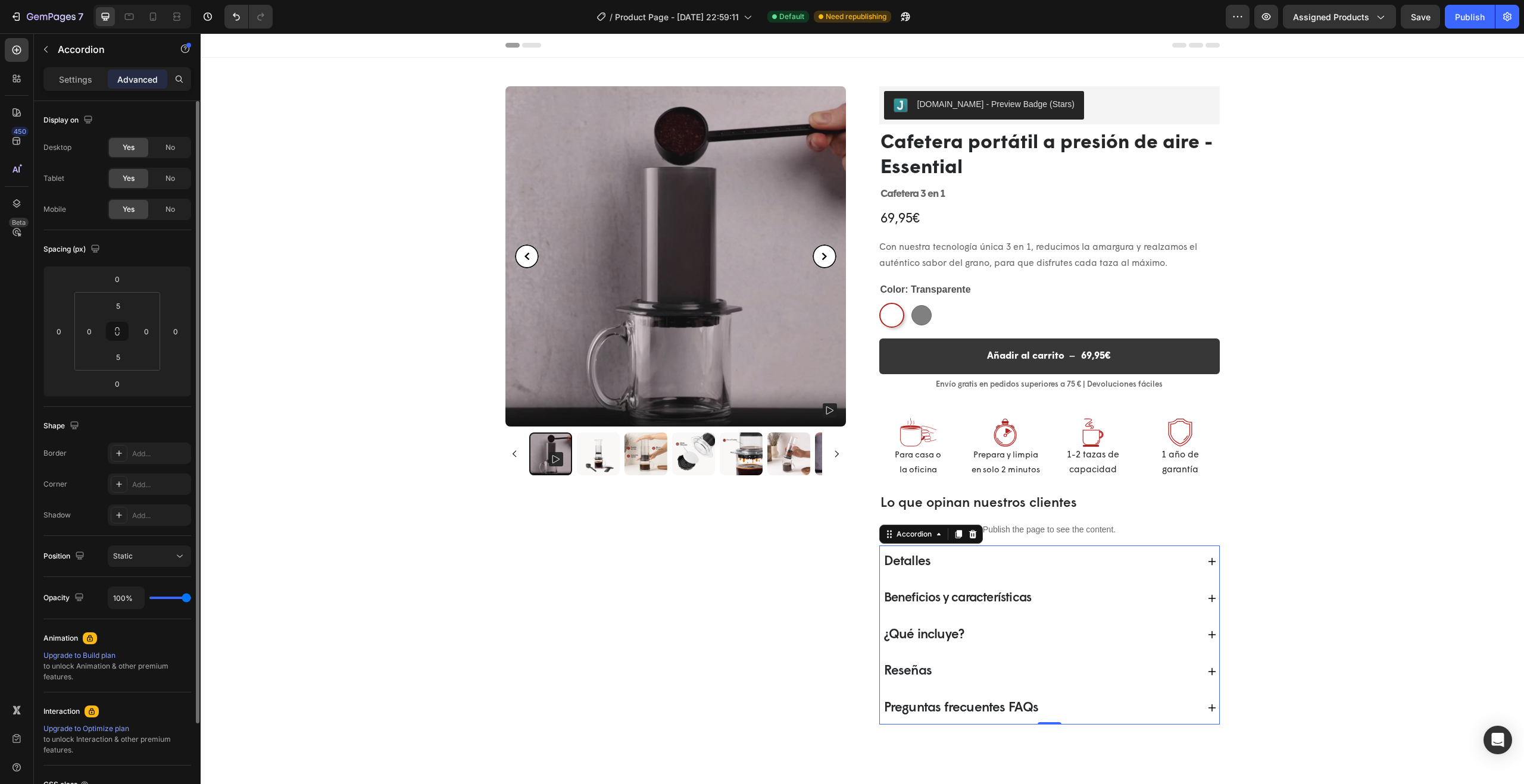
click at [64, 147] on div "Desktop" at bounding box center [57, 147] width 28 height 11
click at [73, 80] on p "Settings" at bounding box center [75, 79] width 33 height 12
type input "16"
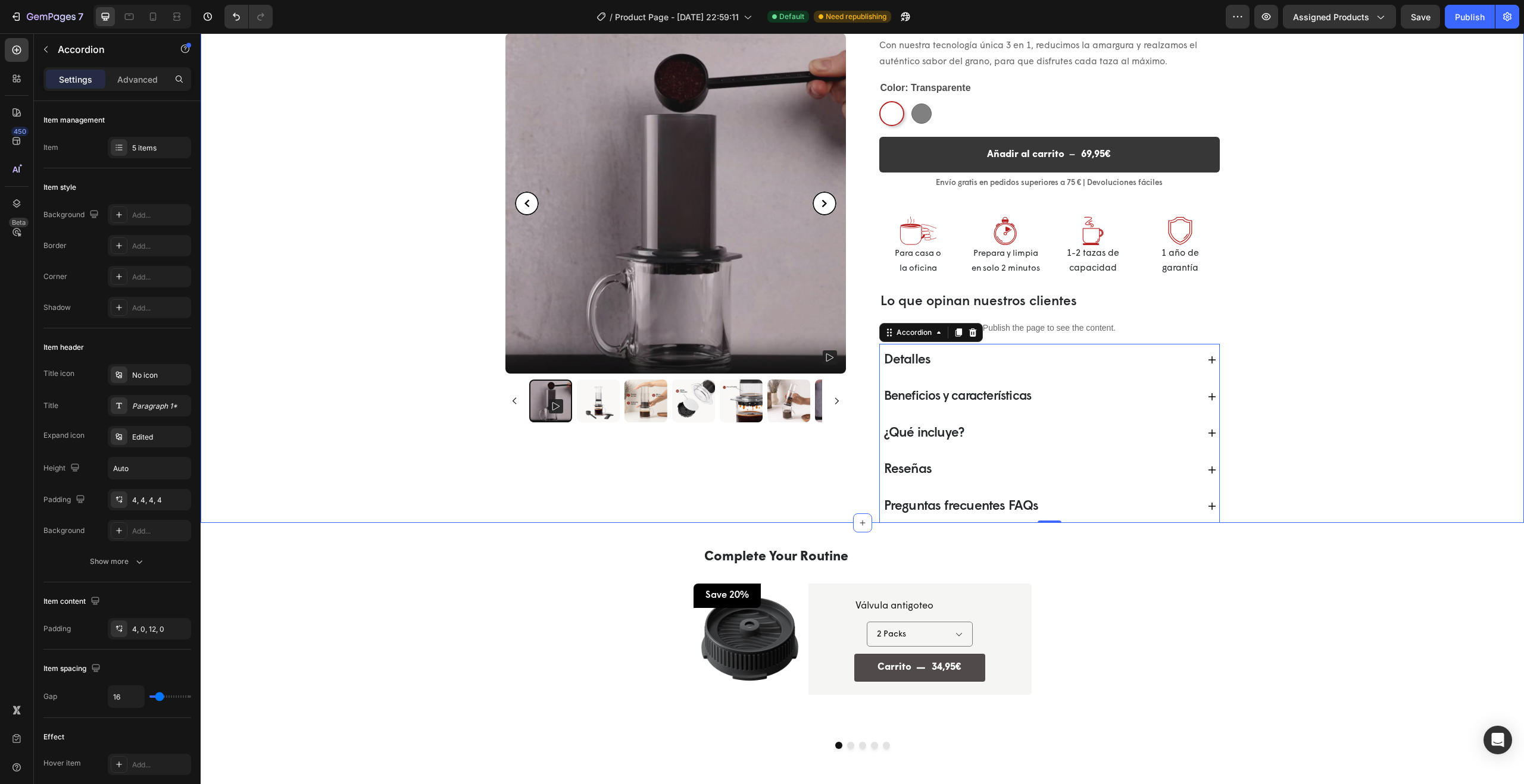
scroll to position [342, 0]
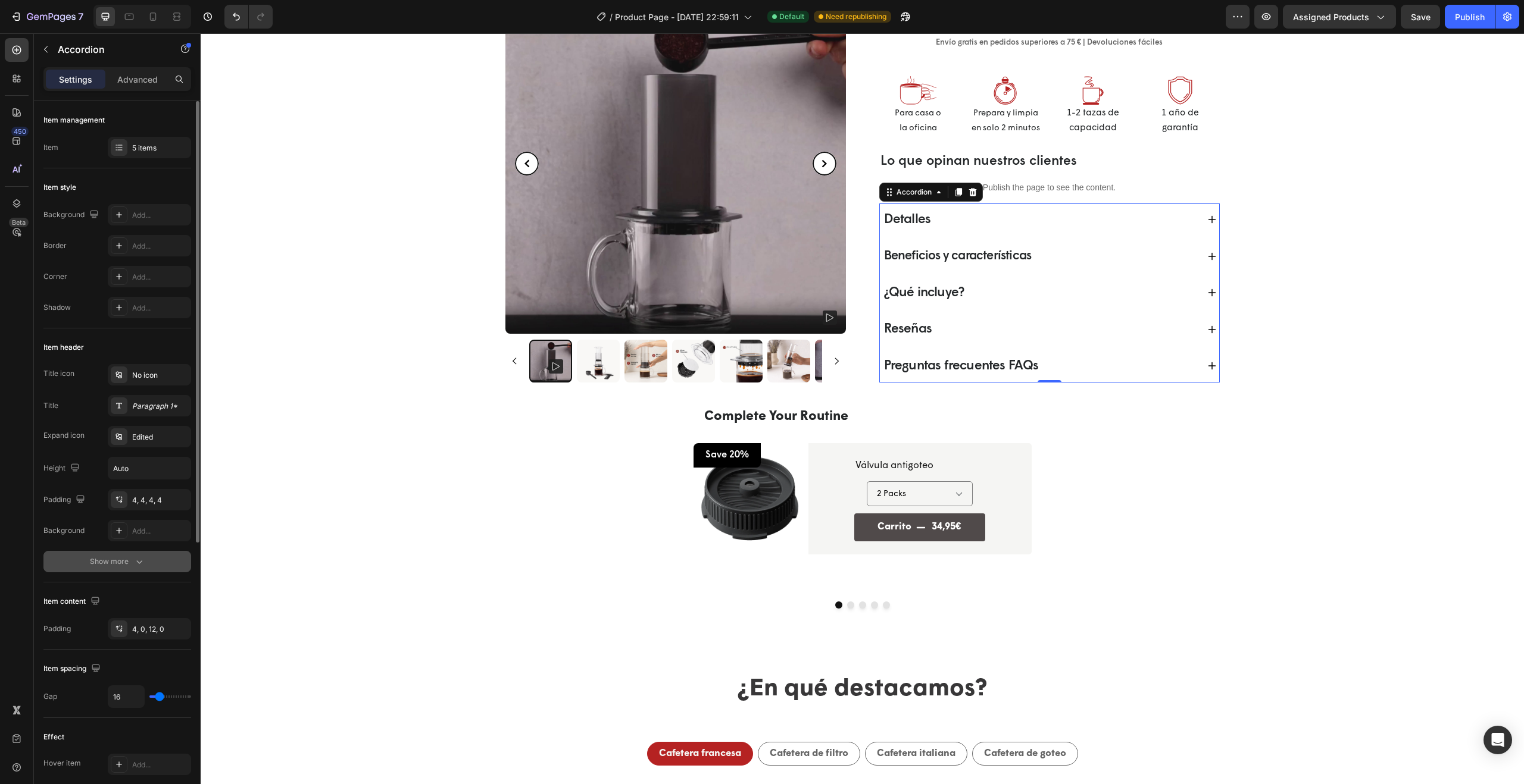
click at [135, 563] on icon "button" at bounding box center [139, 562] width 12 height 12
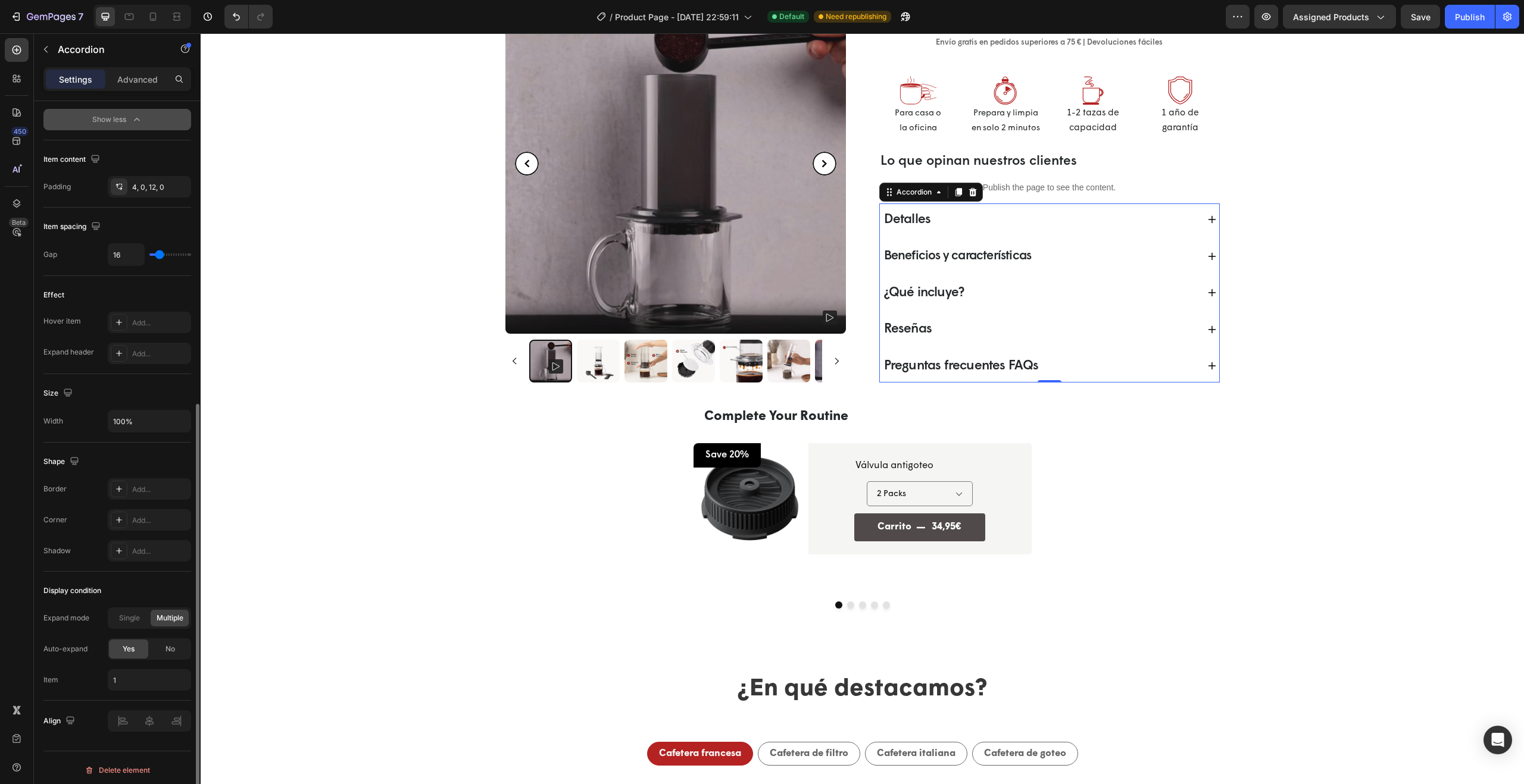
scroll to position [509, 0]
click at [173, 643] on span "No" at bounding box center [171, 645] width 9 height 11
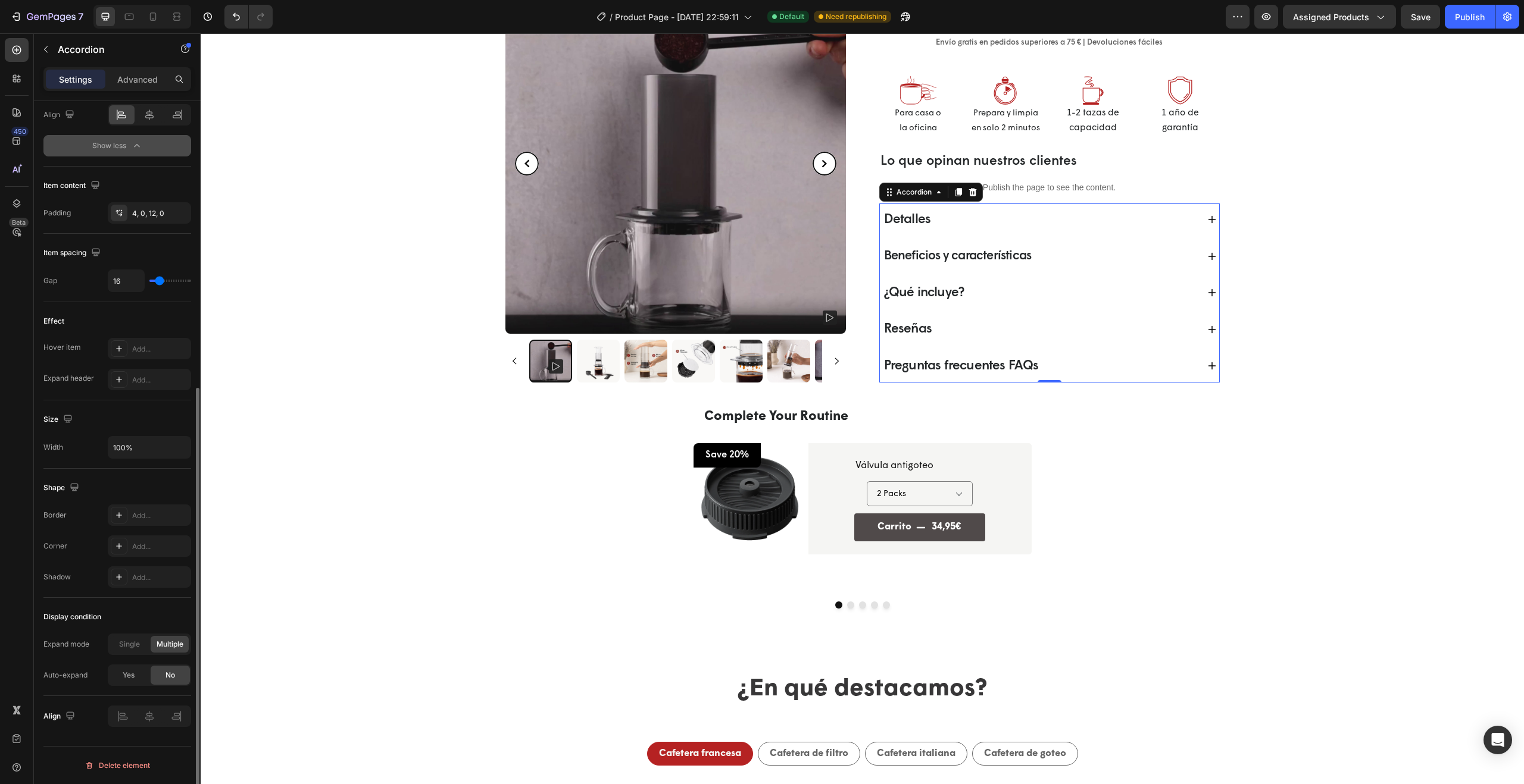
scroll to position [478, 0]
click at [1422, 17] on span "Save" at bounding box center [1420, 17] width 20 height 10
click at [1466, 19] on div "Publish" at bounding box center [1470, 17] width 30 height 12
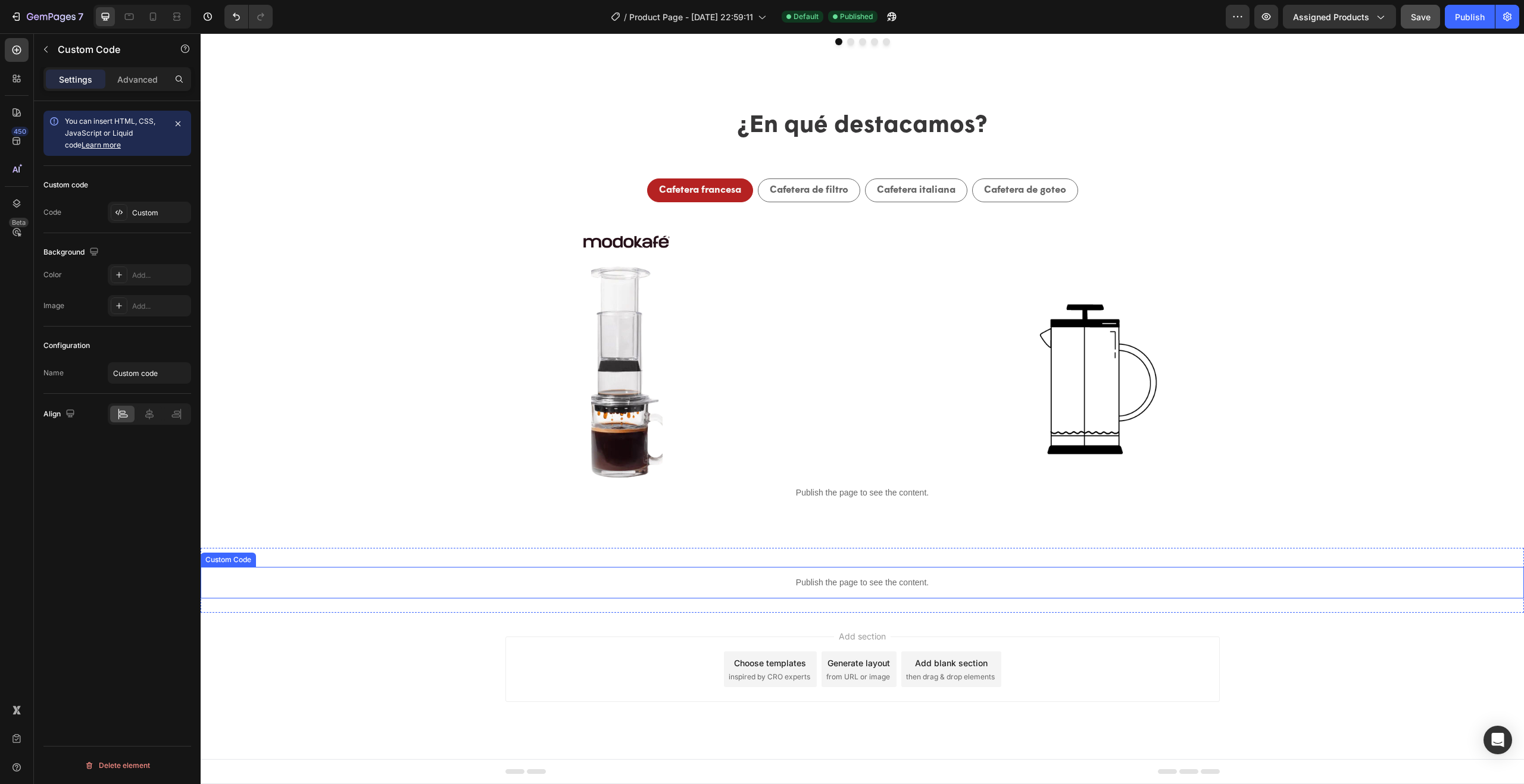
scroll to position [0, 0]
click at [145, 215] on div "Custom" at bounding box center [160, 213] width 56 height 11
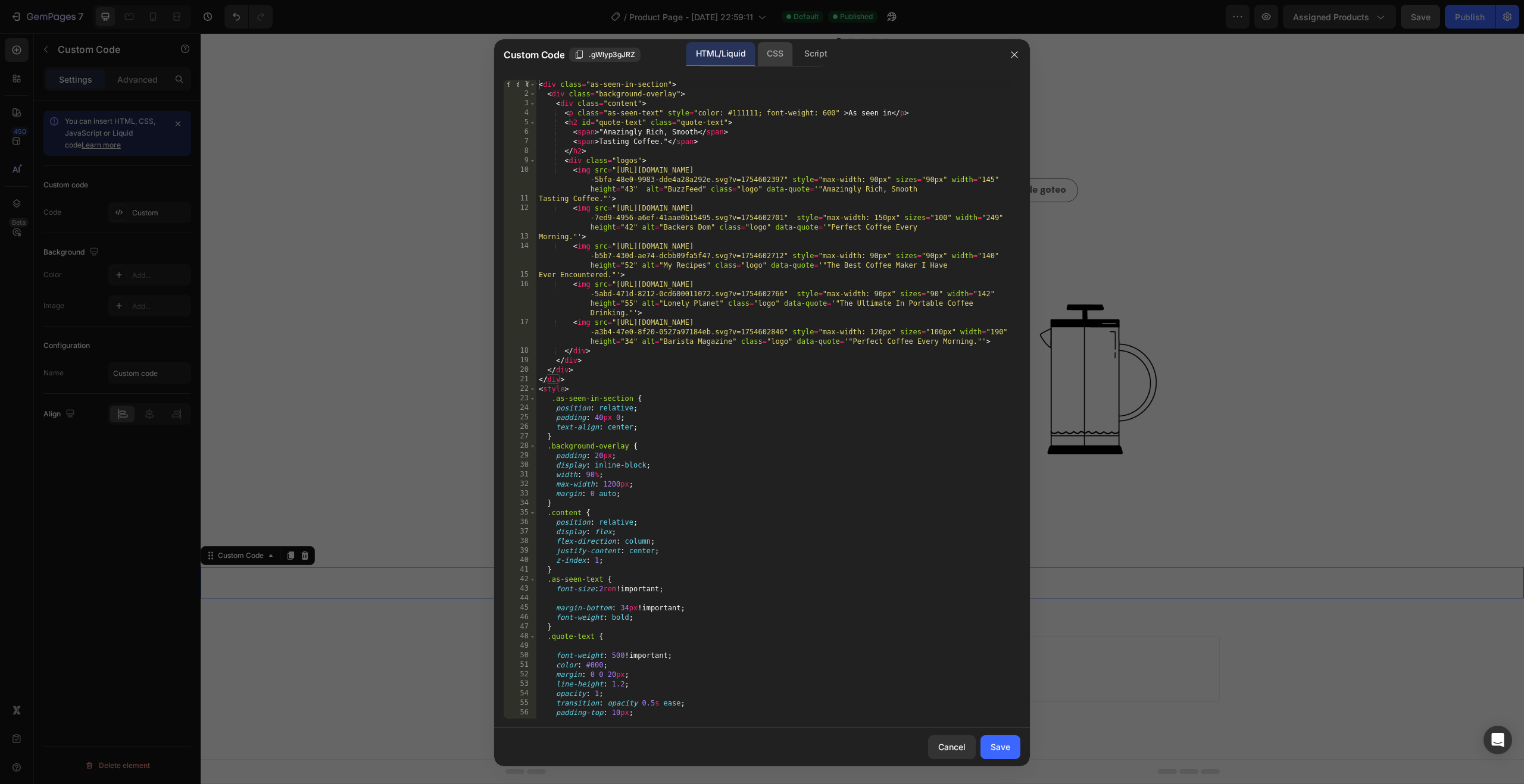
click at [794, 55] on div "CSS" at bounding box center [815, 53] width 42 height 24
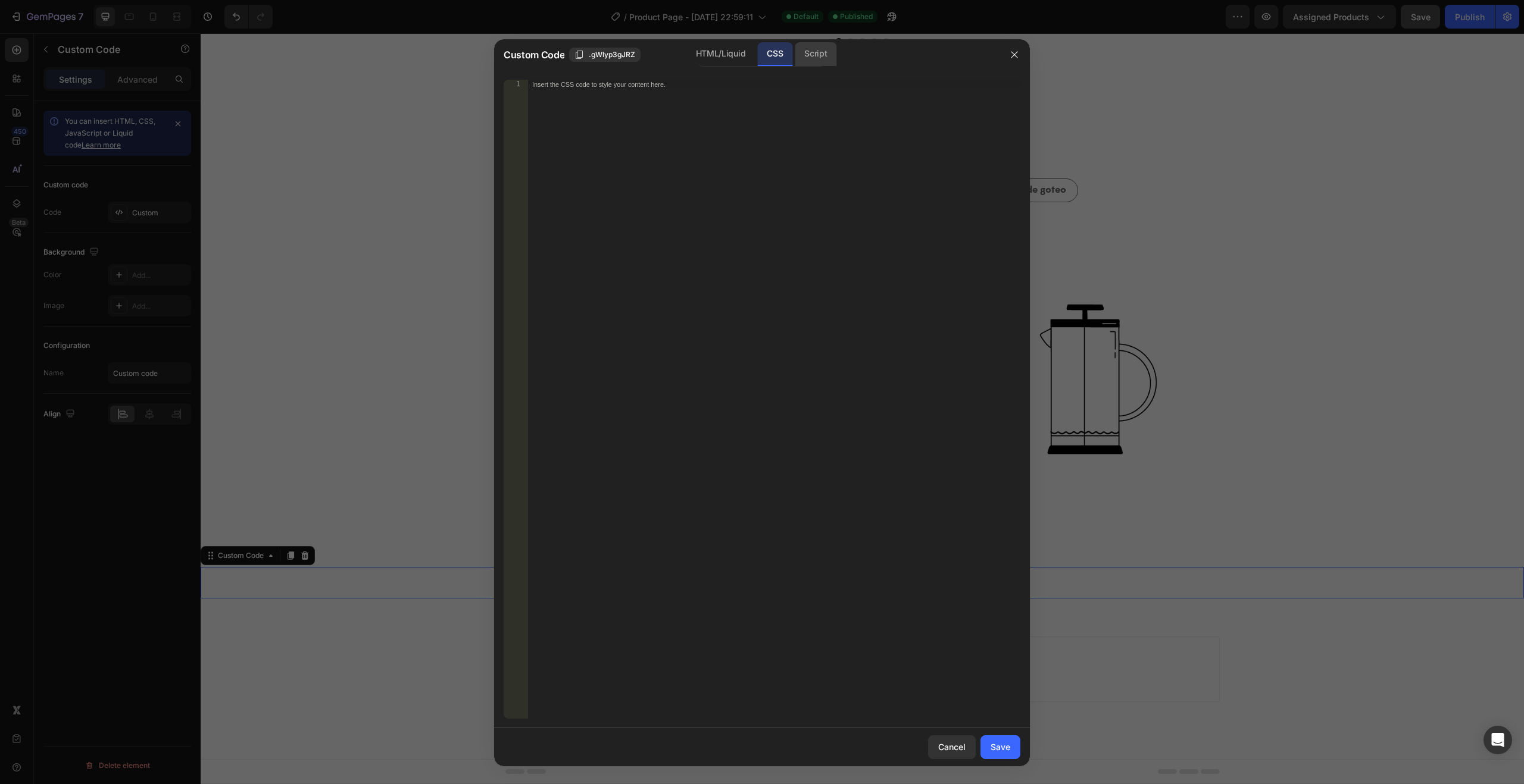
click at [822, 60] on div "Script" at bounding box center [815, 53] width 42 height 24
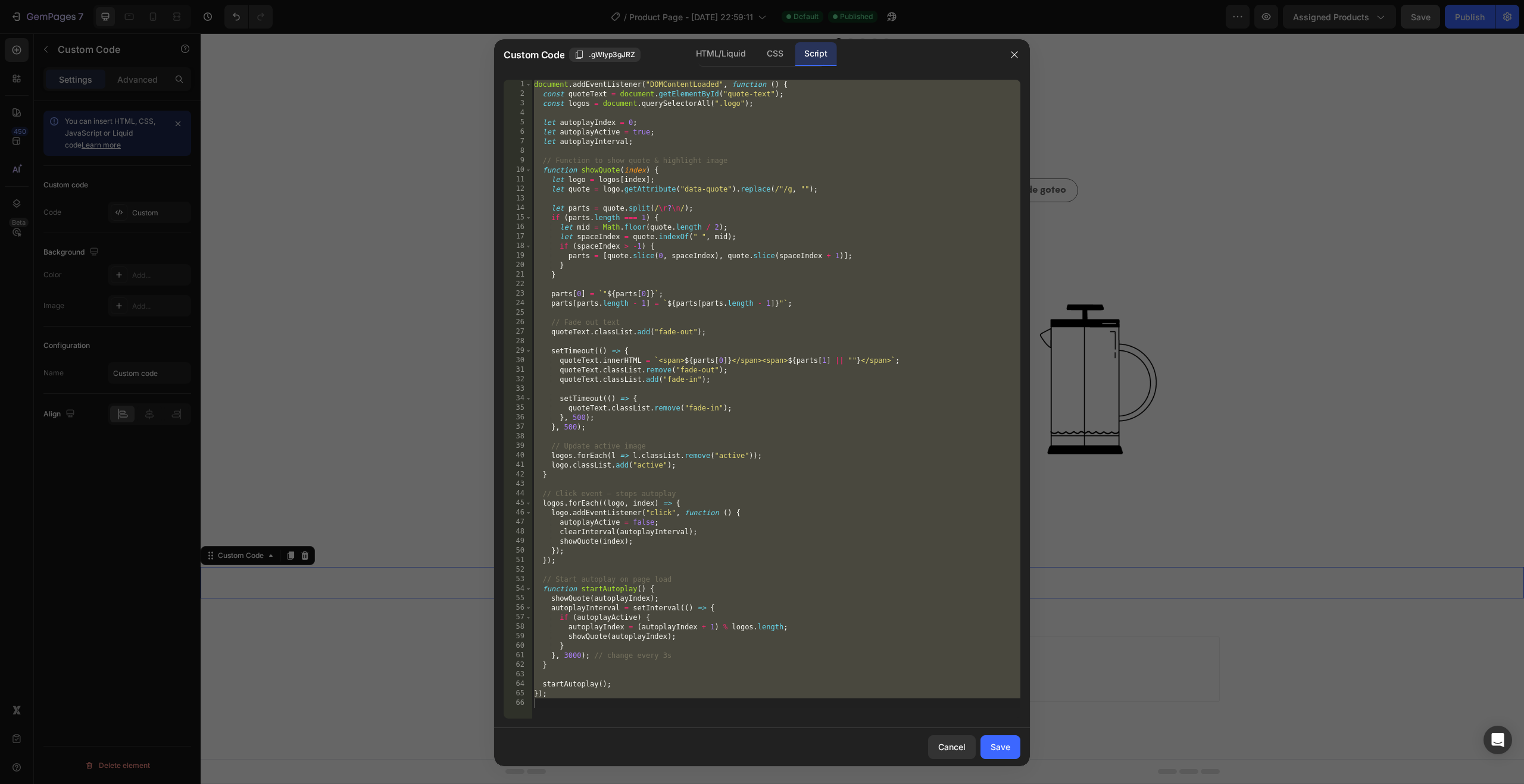
type textarea "});"
click at [823, 285] on div "document . addEventListener ( "DOMContentLoaded" , function ( ) { const quoteTe…" at bounding box center [776, 409] width 489 height 658
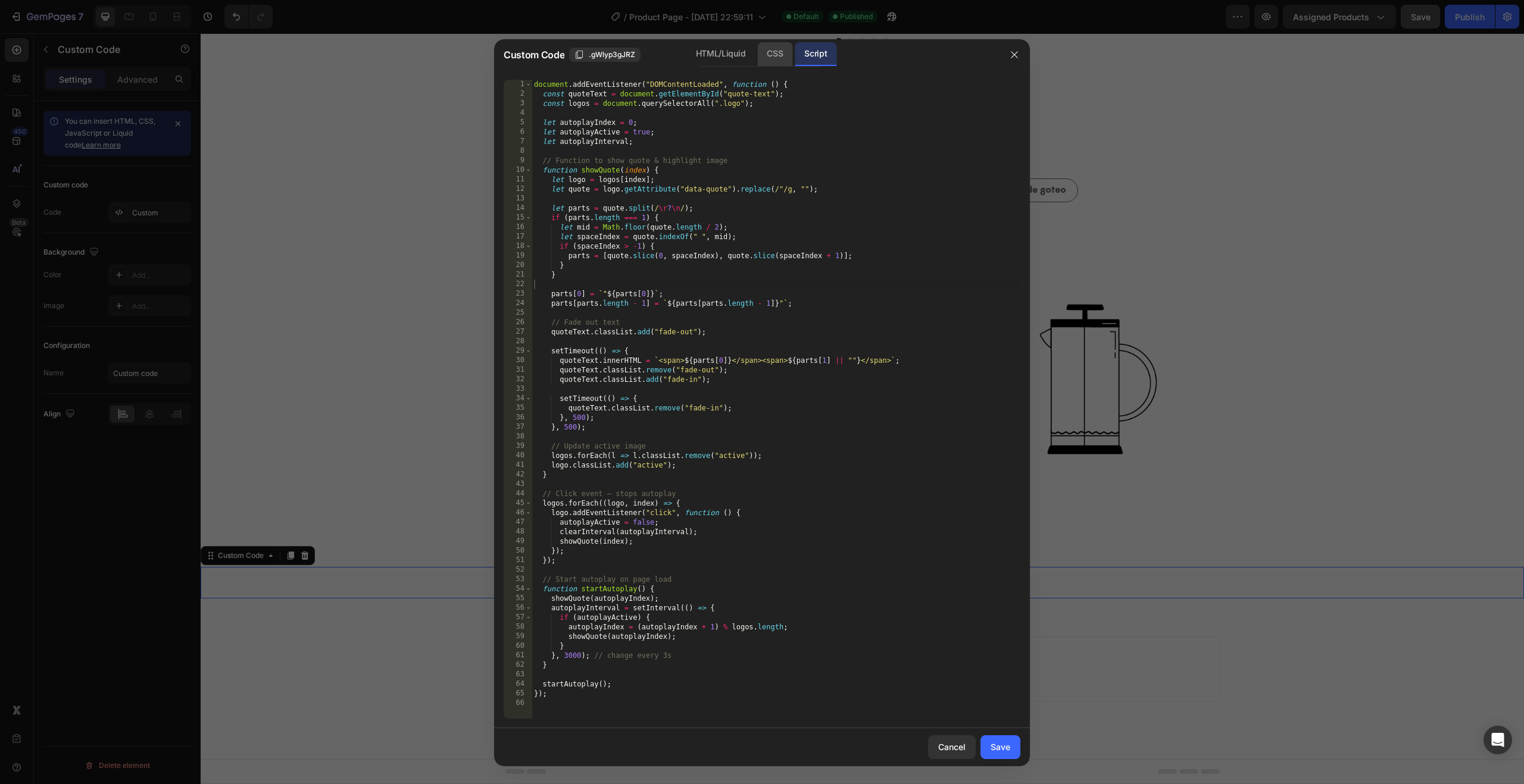
click at [777, 55] on div "CSS" at bounding box center [775, 53] width 35 height 24
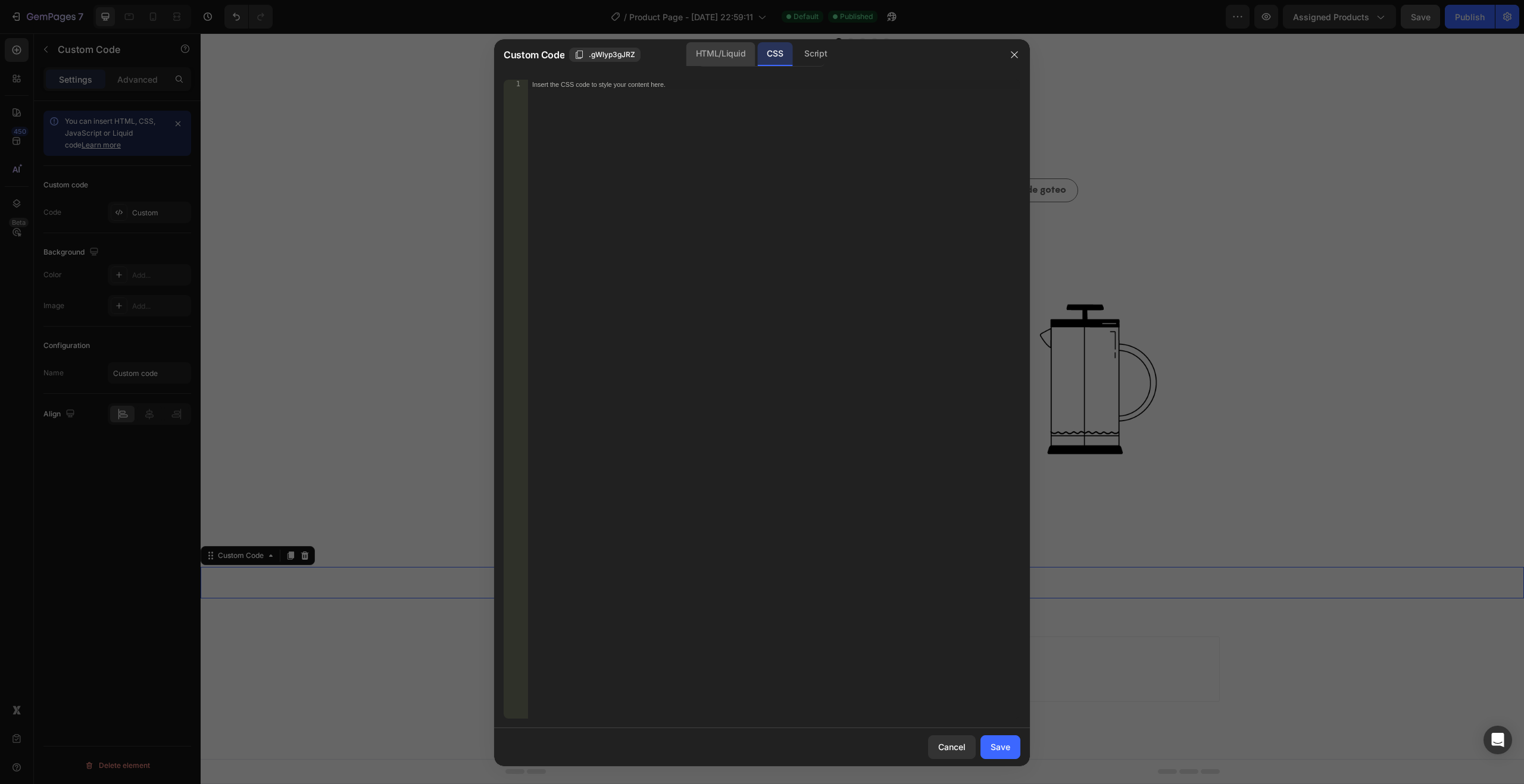
click at [715, 53] on div "HTML/Liquid" at bounding box center [720, 53] width 68 height 24
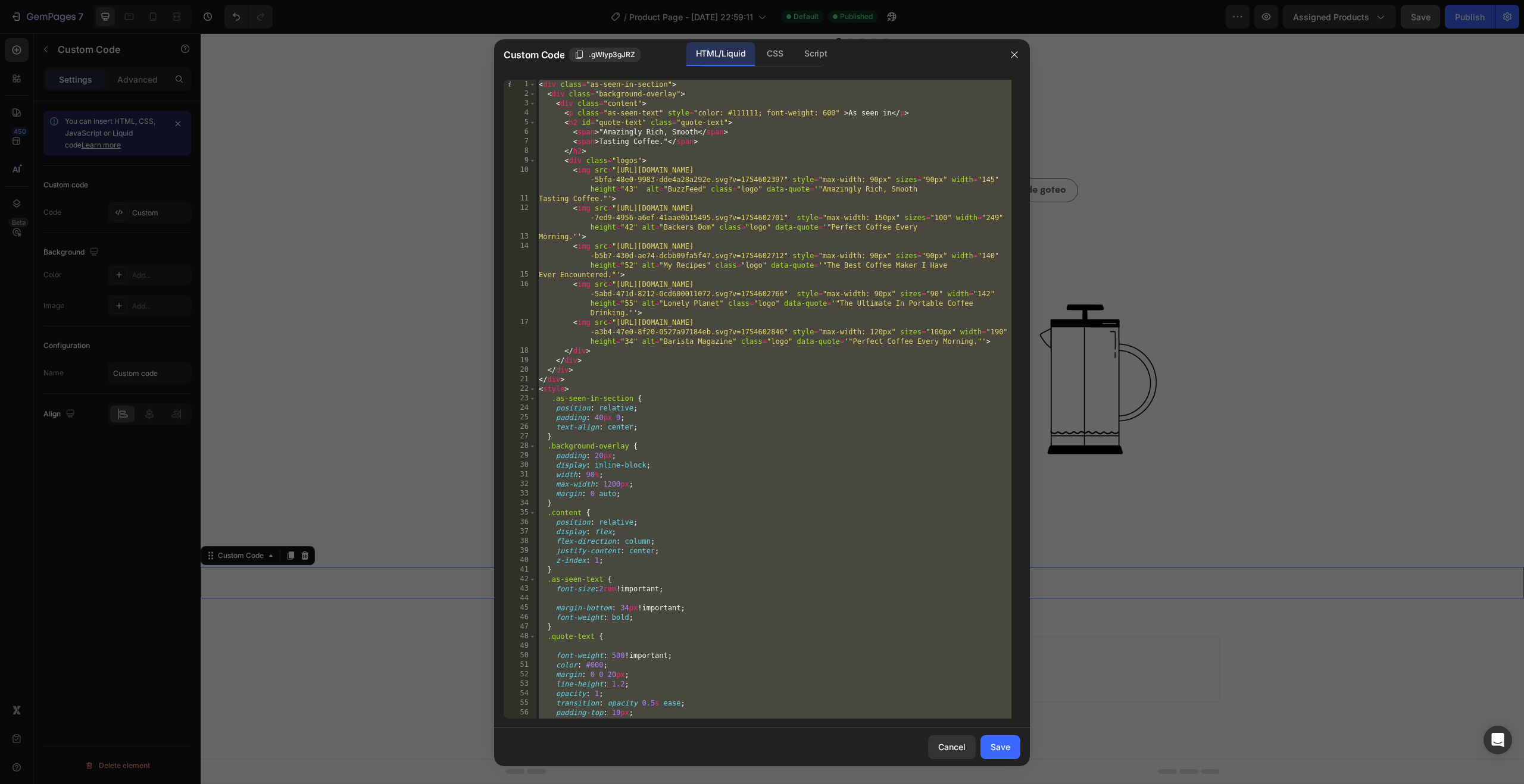
click at [750, 176] on div "< div class = "as-seen-in-section" > < div class = "background-overlay" > < div…" at bounding box center [774, 399] width 475 height 639
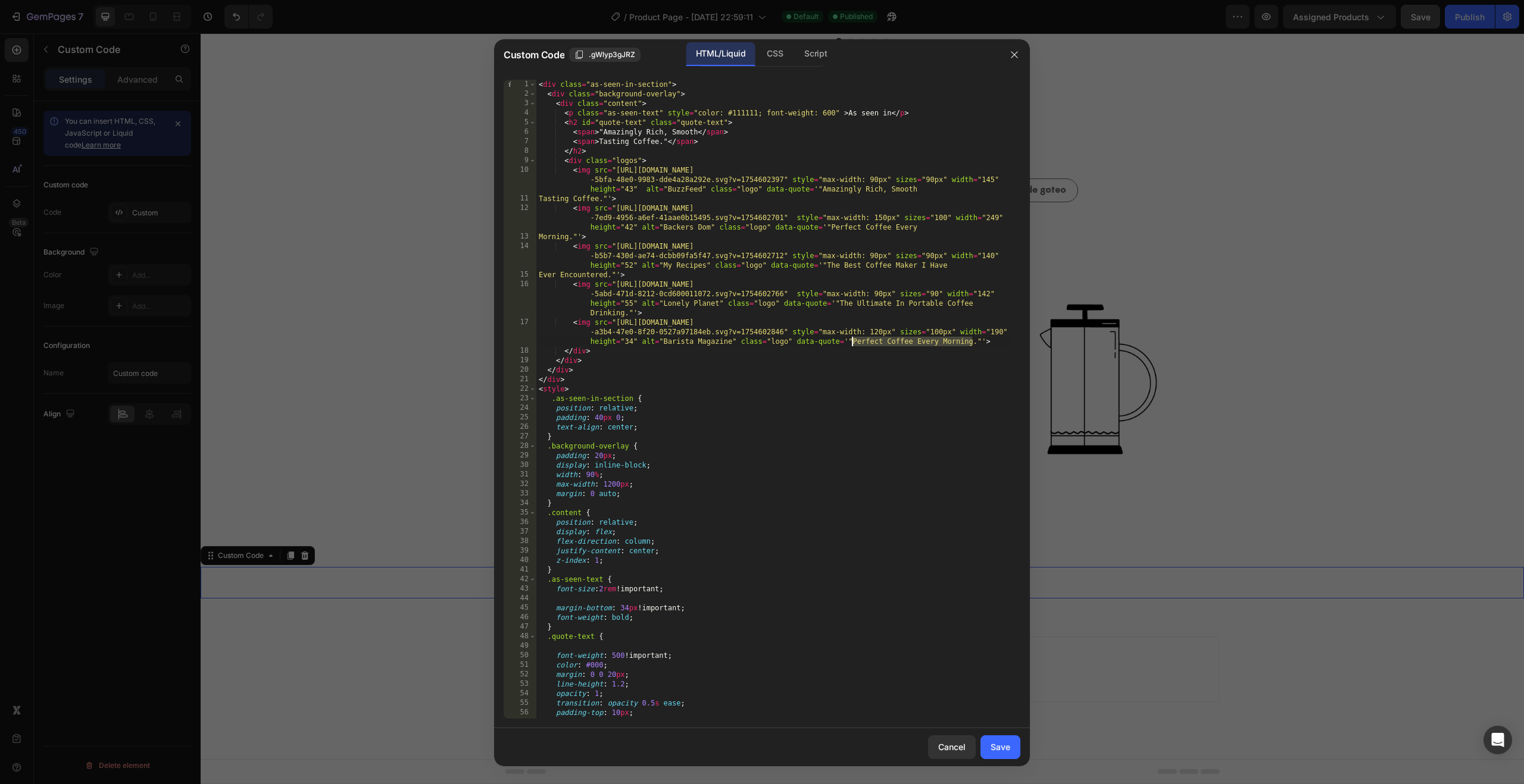
drag, startPoint x: 971, startPoint y: 344, endPoint x: 851, endPoint y: 344, distance: 120.0
click at [851, 344] on div "< div class = "as-seen-in-section" > < div class = "background-overlay" > < div…" at bounding box center [774, 409] width 475 height 658
drag, startPoint x: 623, startPoint y: 313, endPoint x: 840, endPoint y: 302, distance: 217.3
click at [840, 302] on div "< div class = "as-seen-in-section" > < div class = "background-overlay" > < div…" at bounding box center [774, 409] width 475 height 658
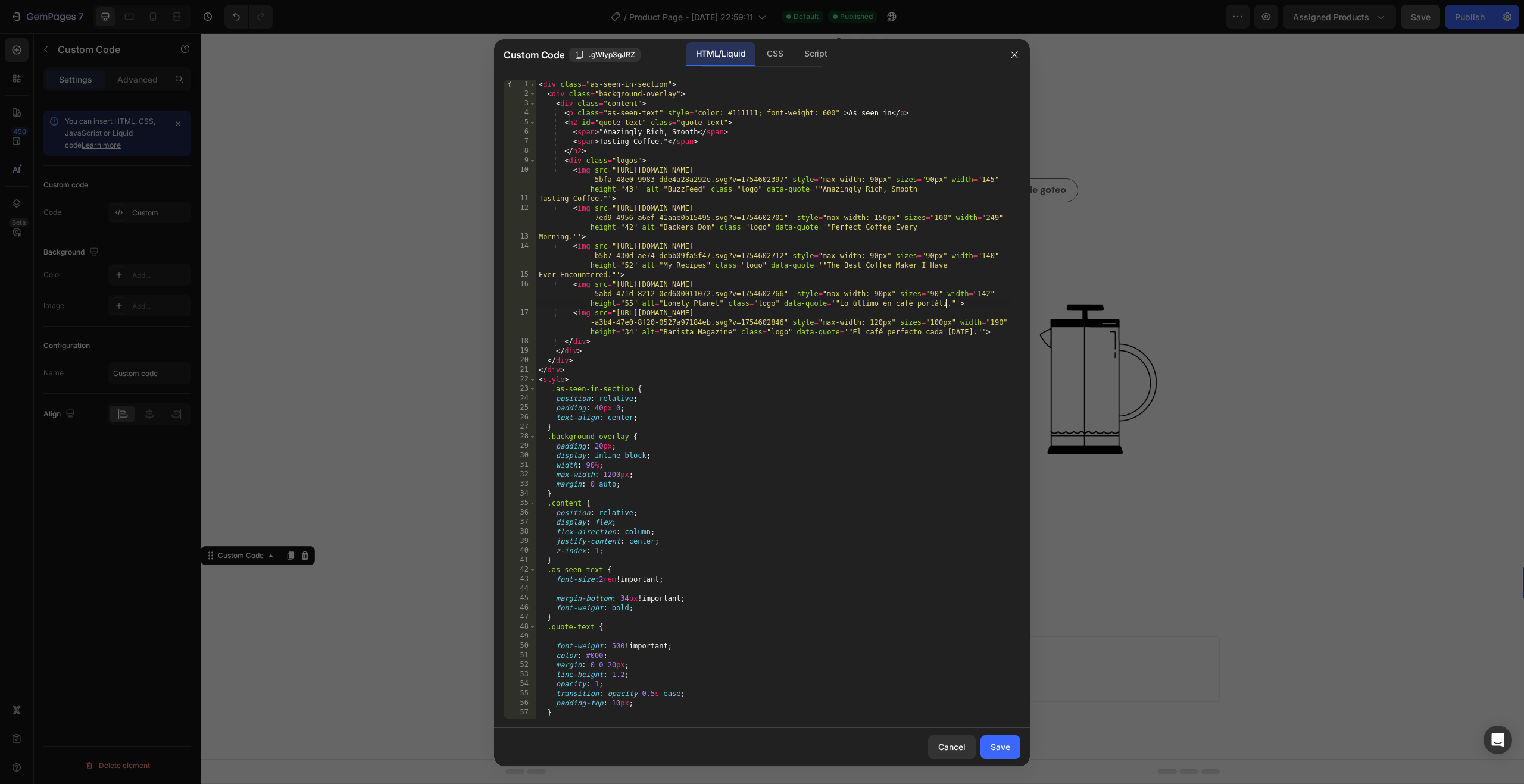
scroll to position [0, 1]
drag, startPoint x: 608, startPoint y: 275, endPoint x: 828, endPoint y: 266, distance: 220.2
click at [828, 266] on div "< div class = "as-seen-in-section" > < div class = "background-overlay" > < div…" at bounding box center [774, 409] width 475 height 658
drag, startPoint x: 569, startPoint y: 235, endPoint x: 831, endPoint y: 227, distance: 262.1
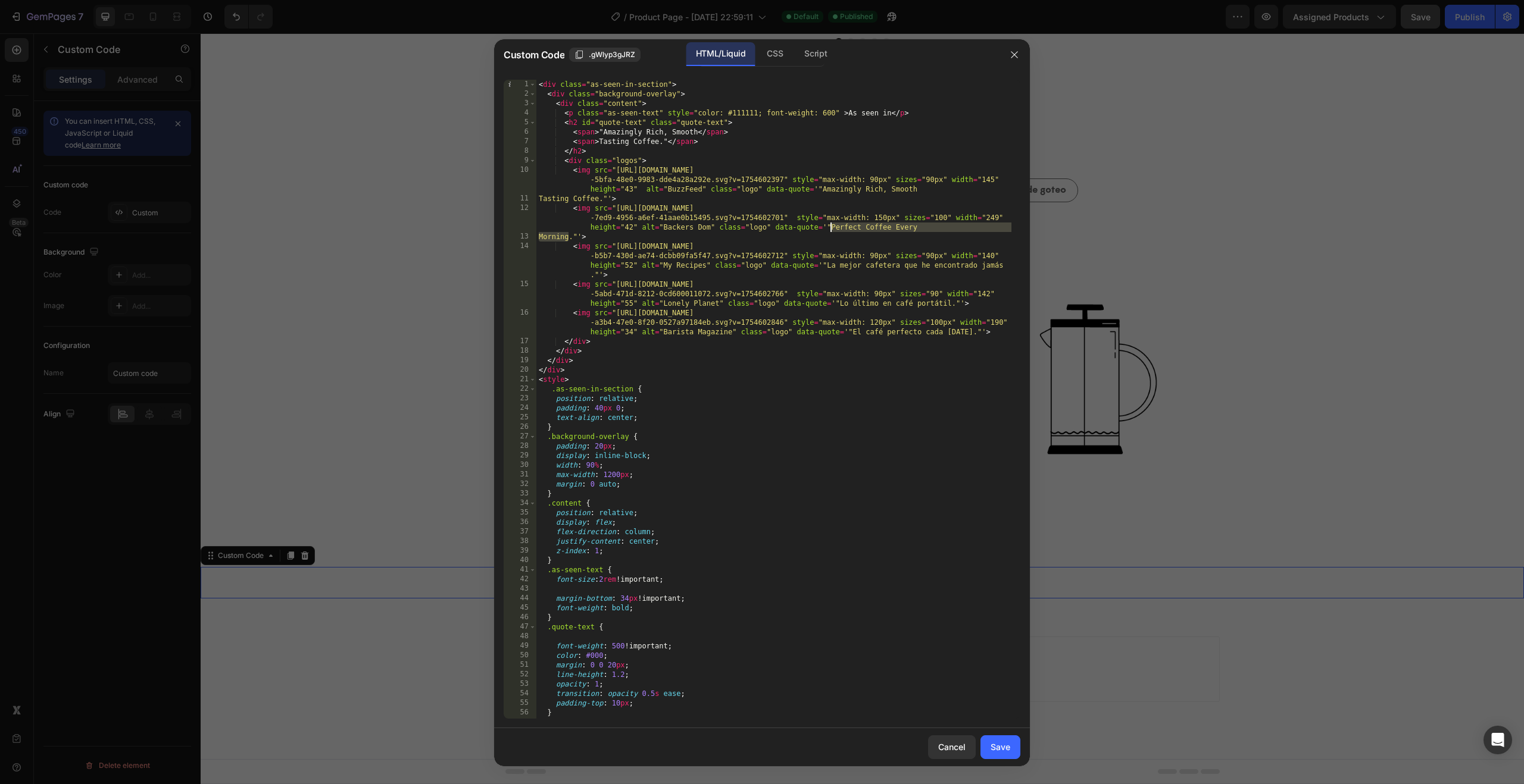
click at [831, 227] on div "< div class = "as-seen-in-section" > < div class = "background-overlay" > < div…" at bounding box center [774, 409] width 475 height 658
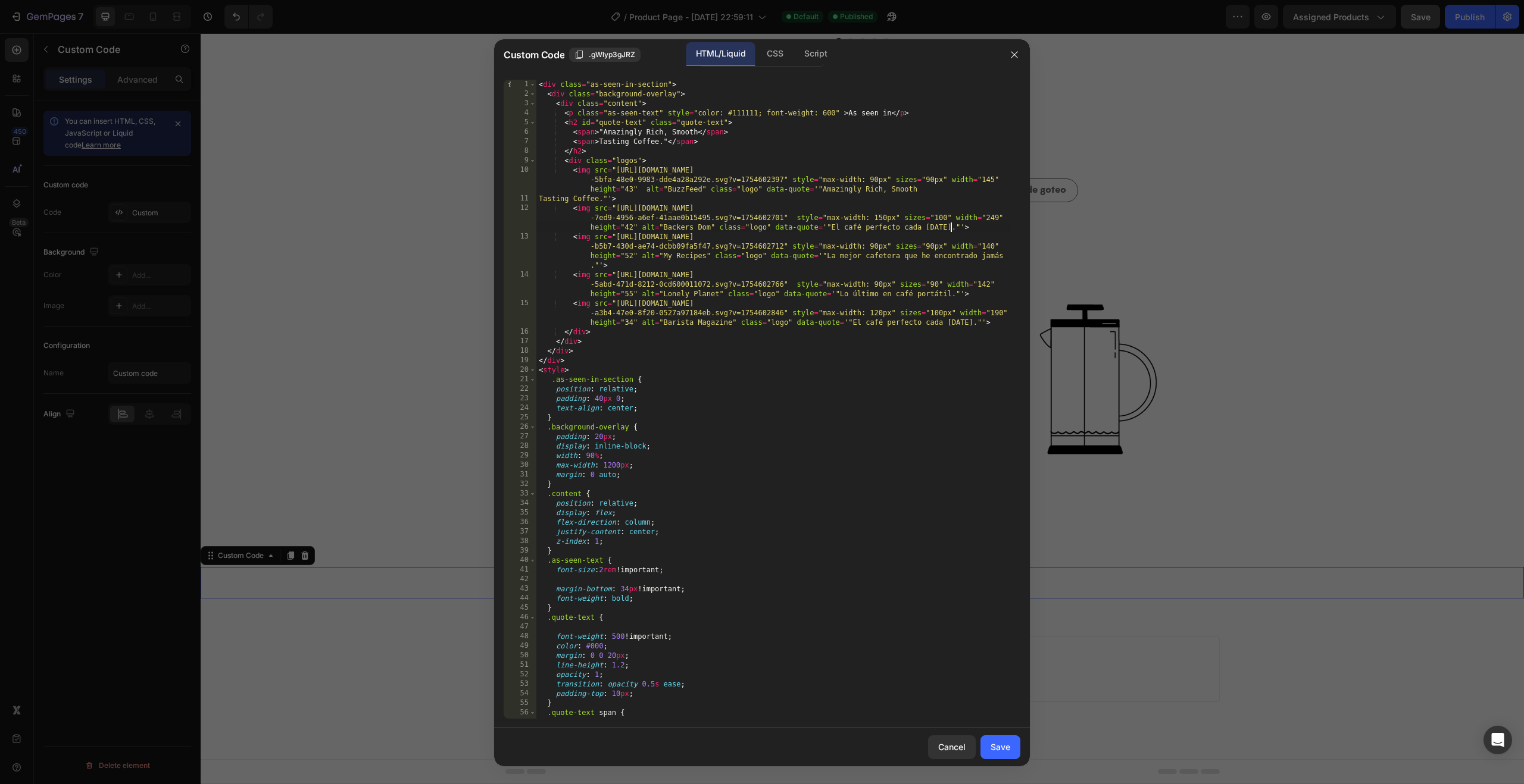
scroll to position [0, 7]
drag, startPoint x: 824, startPoint y: 191, endPoint x: 596, endPoint y: 200, distance: 228.2
click at [596, 200] on div "< div class = "as-seen-in-section" > < div class = "background-overlay" > < div…" at bounding box center [774, 409] width 475 height 658
drag, startPoint x: 889, startPoint y: 112, endPoint x: 846, endPoint y: 112, distance: 43.0
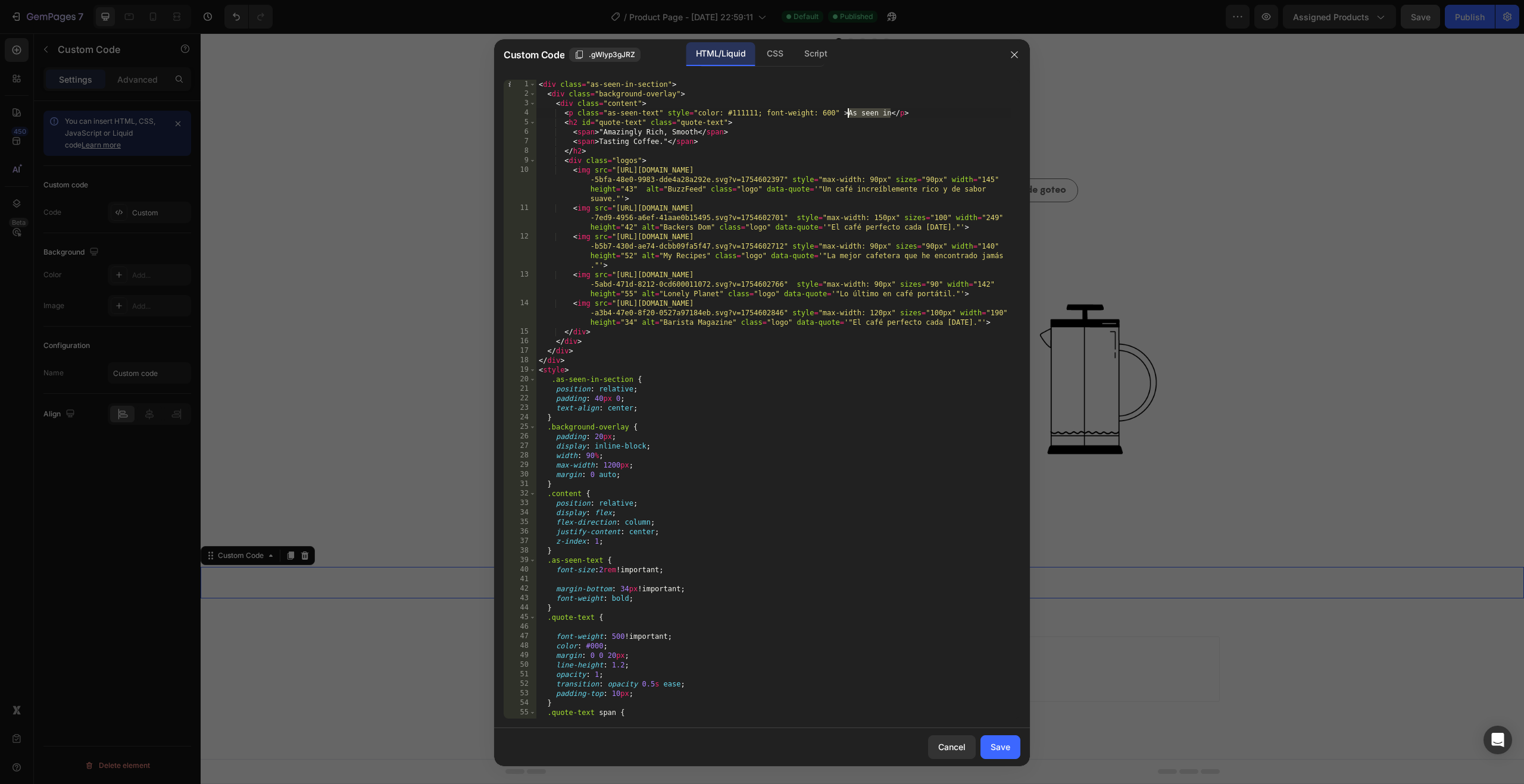
click at [846, 112] on div "< div class = "as-seen-in-section" > < div class = "background-overlay" > < div…" at bounding box center [774, 409] width 475 height 658
drag, startPoint x: 698, startPoint y: 132, endPoint x: 604, endPoint y: 131, distance: 94.0
click at [604, 131] on div "< div class = "as-seen-in-section" > < div class = "background-overlay" > < div…" at bounding box center [774, 409] width 475 height 658
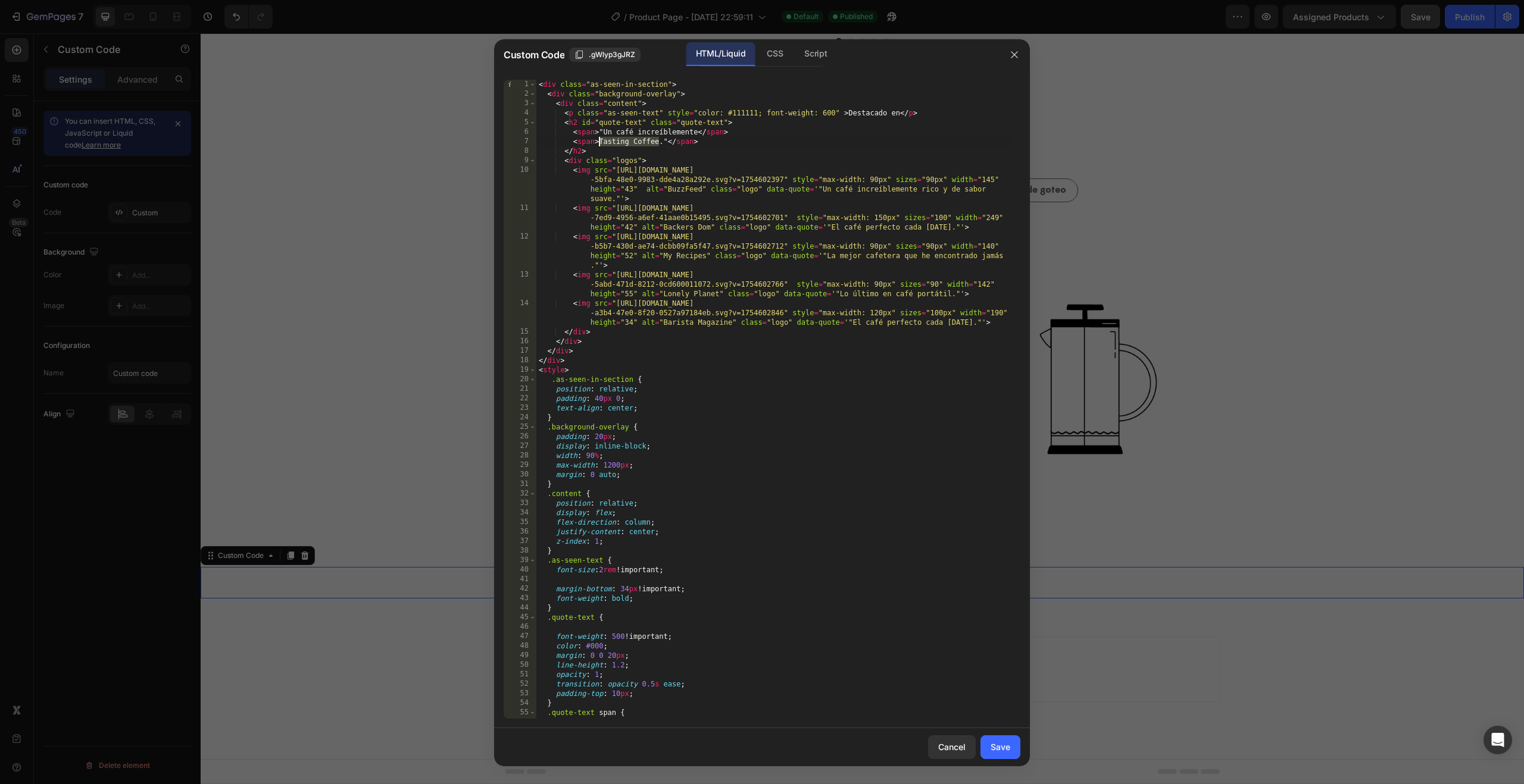
drag, startPoint x: 658, startPoint y: 141, endPoint x: 600, endPoint y: 140, distance: 58.0
click at [600, 140] on div "< div class = "as-seen-in-section" > < div class = "background-overlay" > < div…" at bounding box center [774, 409] width 475 height 658
type textarea "<span>rico y de sabor suave."</span>"
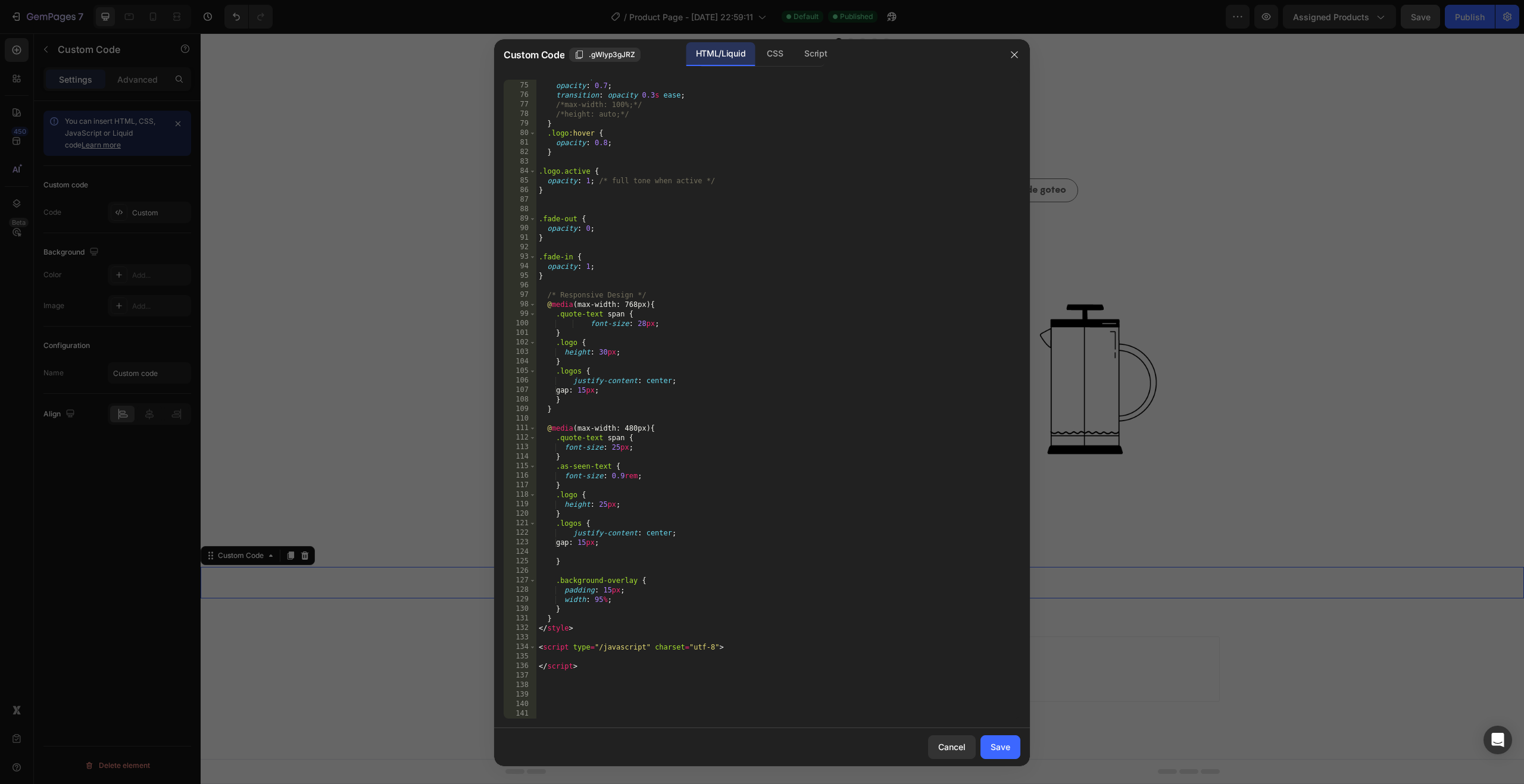
scroll to position [0, 0]
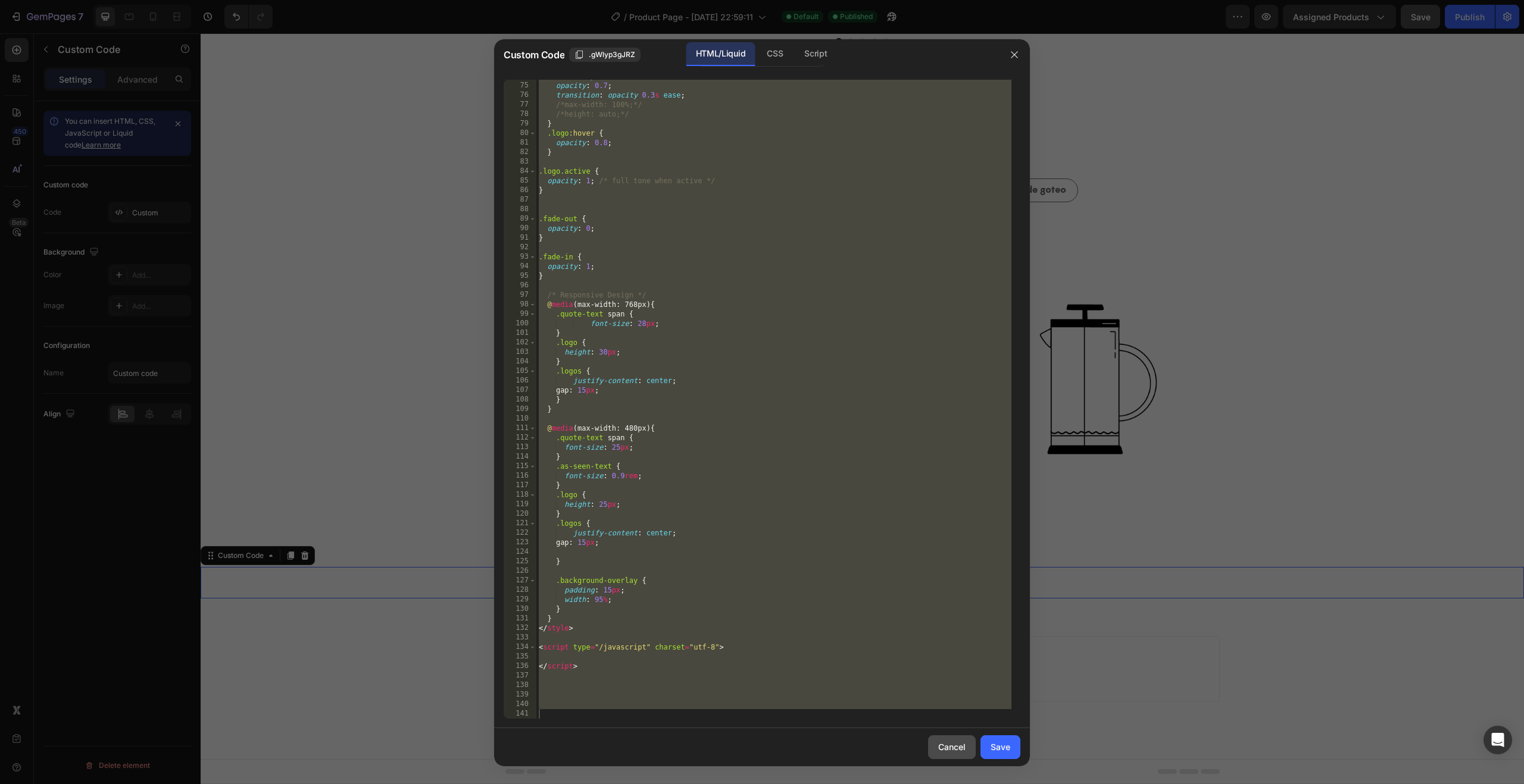
click at [954, 752] on div "Cancel" at bounding box center [951, 747] width 27 height 12
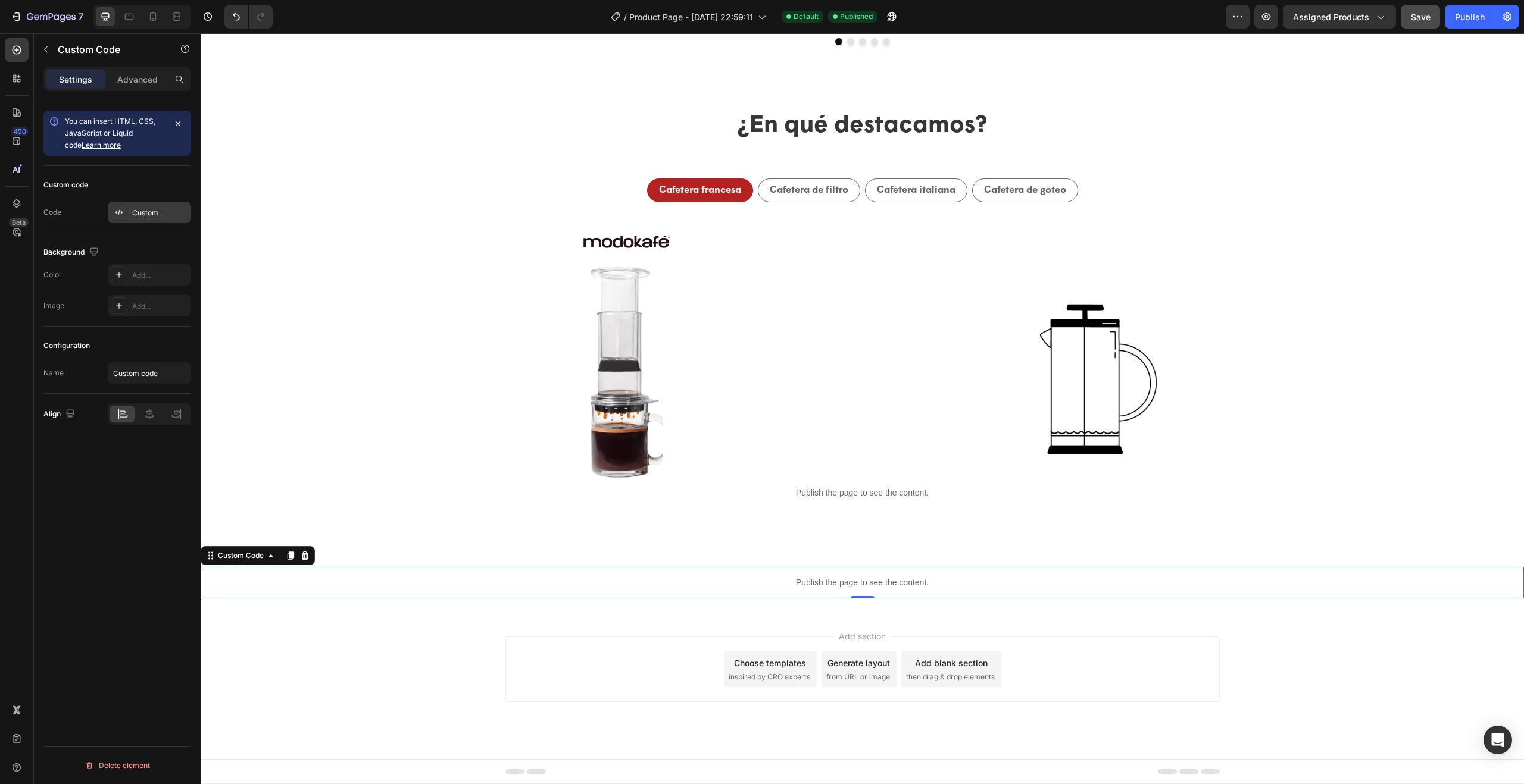
click at [159, 215] on div "Custom" at bounding box center [160, 213] width 56 height 11
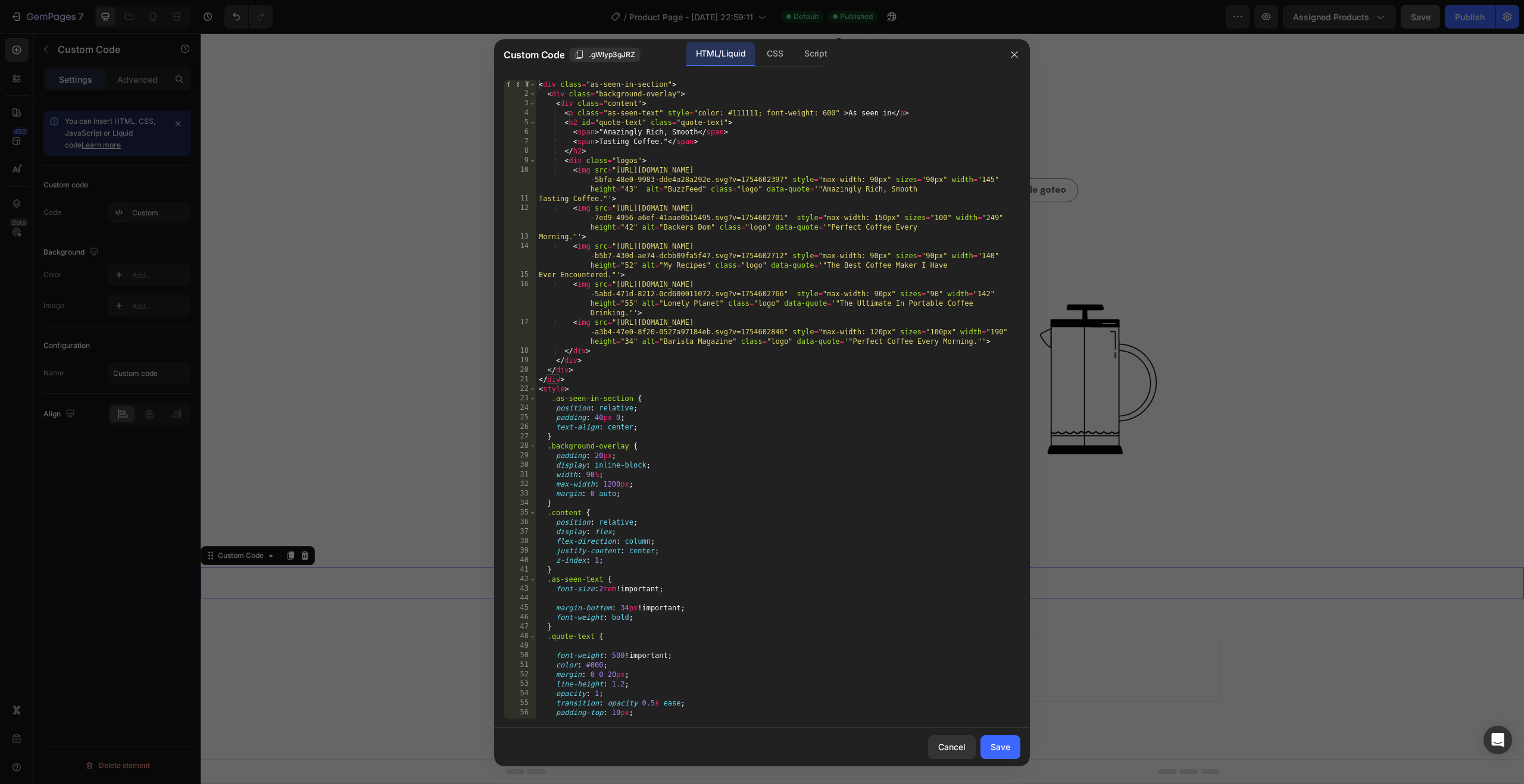
type textarea "text-align: center;"
click at [684, 425] on div "< div class = "as-seen-in-section" > < div class = "background-overlay" > < div…" at bounding box center [774, 409] width 475 height 658
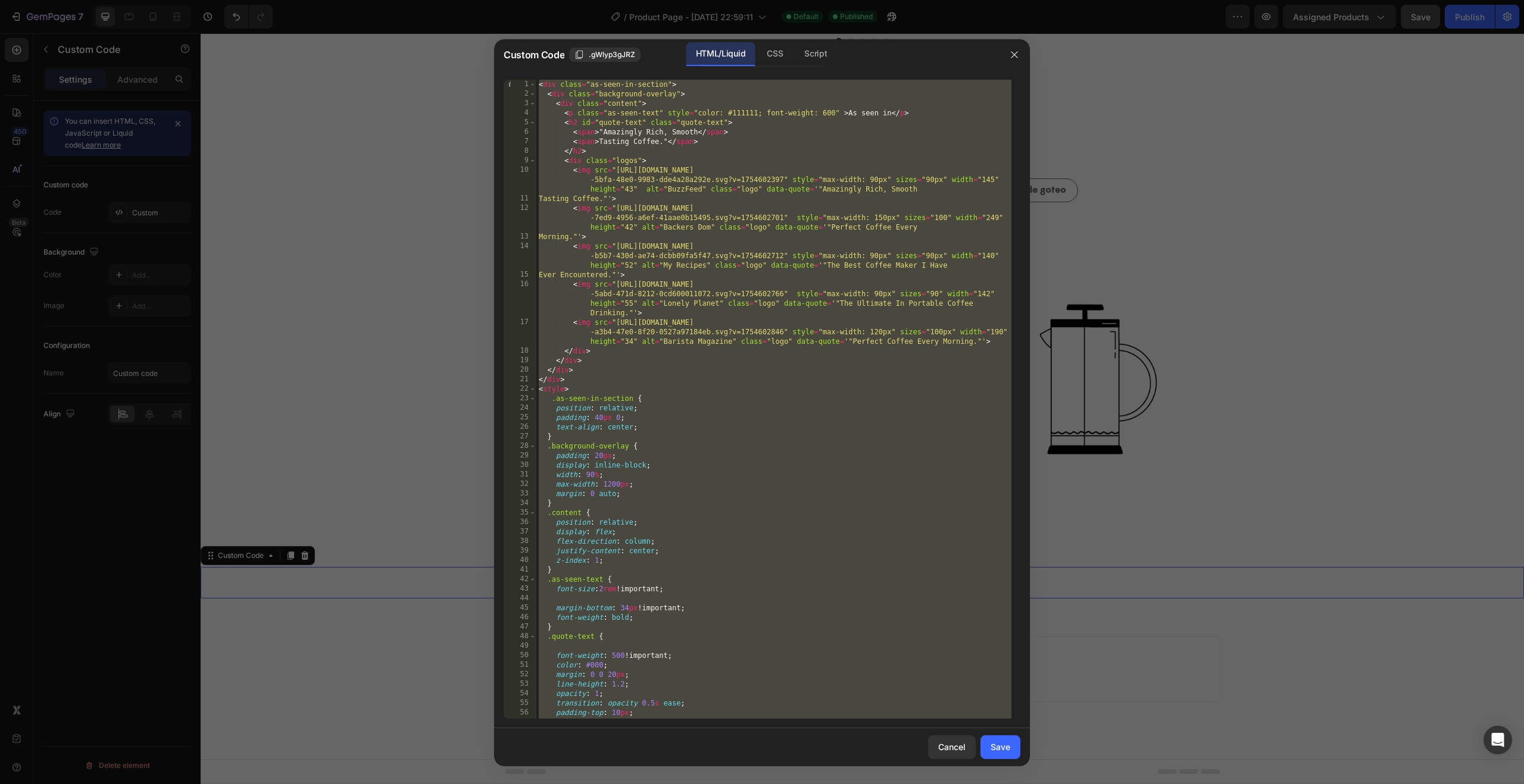
click at [695, 396] on div "< div class = "as-seen-in-section" > < div class = "background-overlay" > < div…" at bounding box center [774, 409] width 475 height 658
type textarea ".as-seen-in-section {"
paste textarea
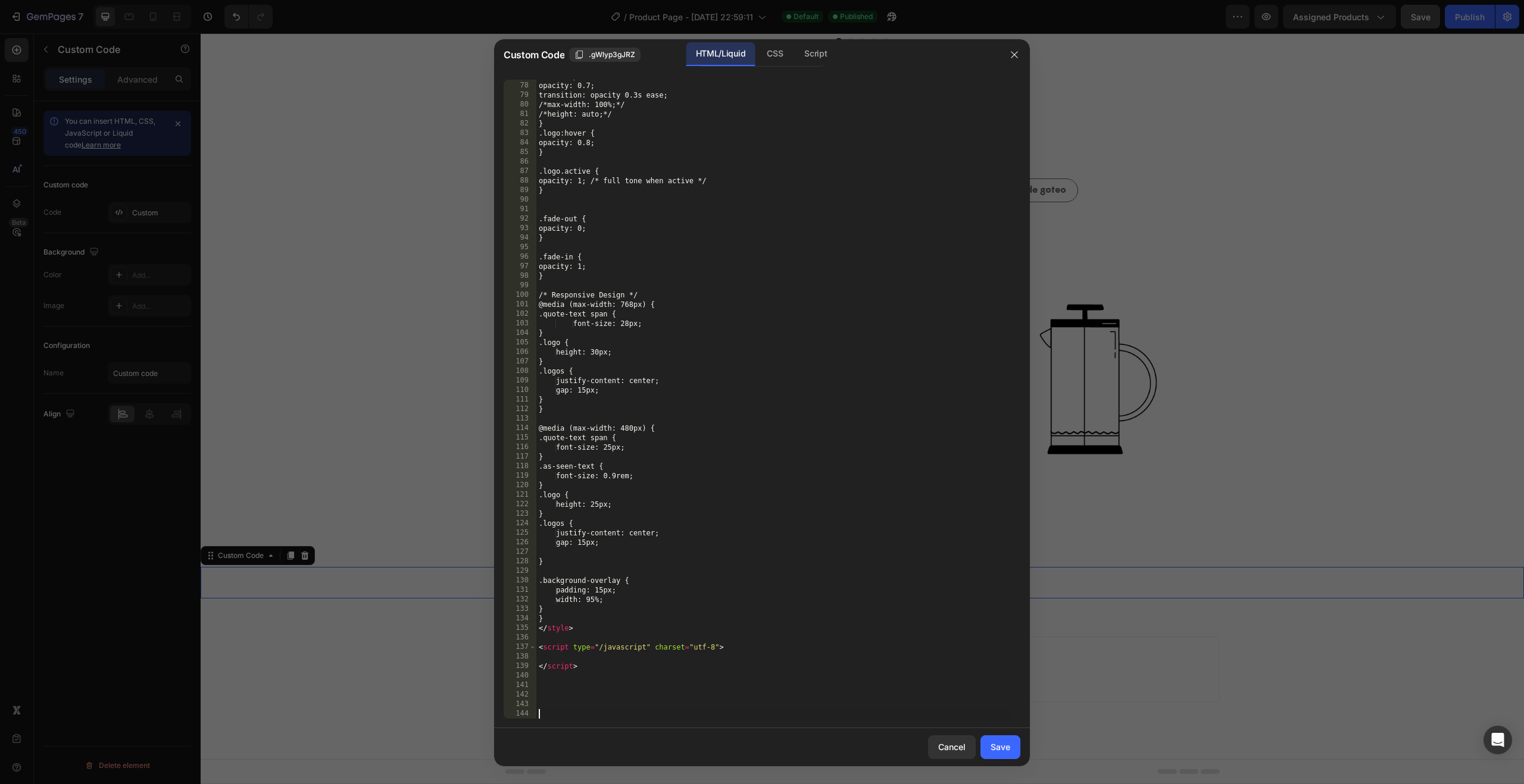
scroll to position [846, 0]
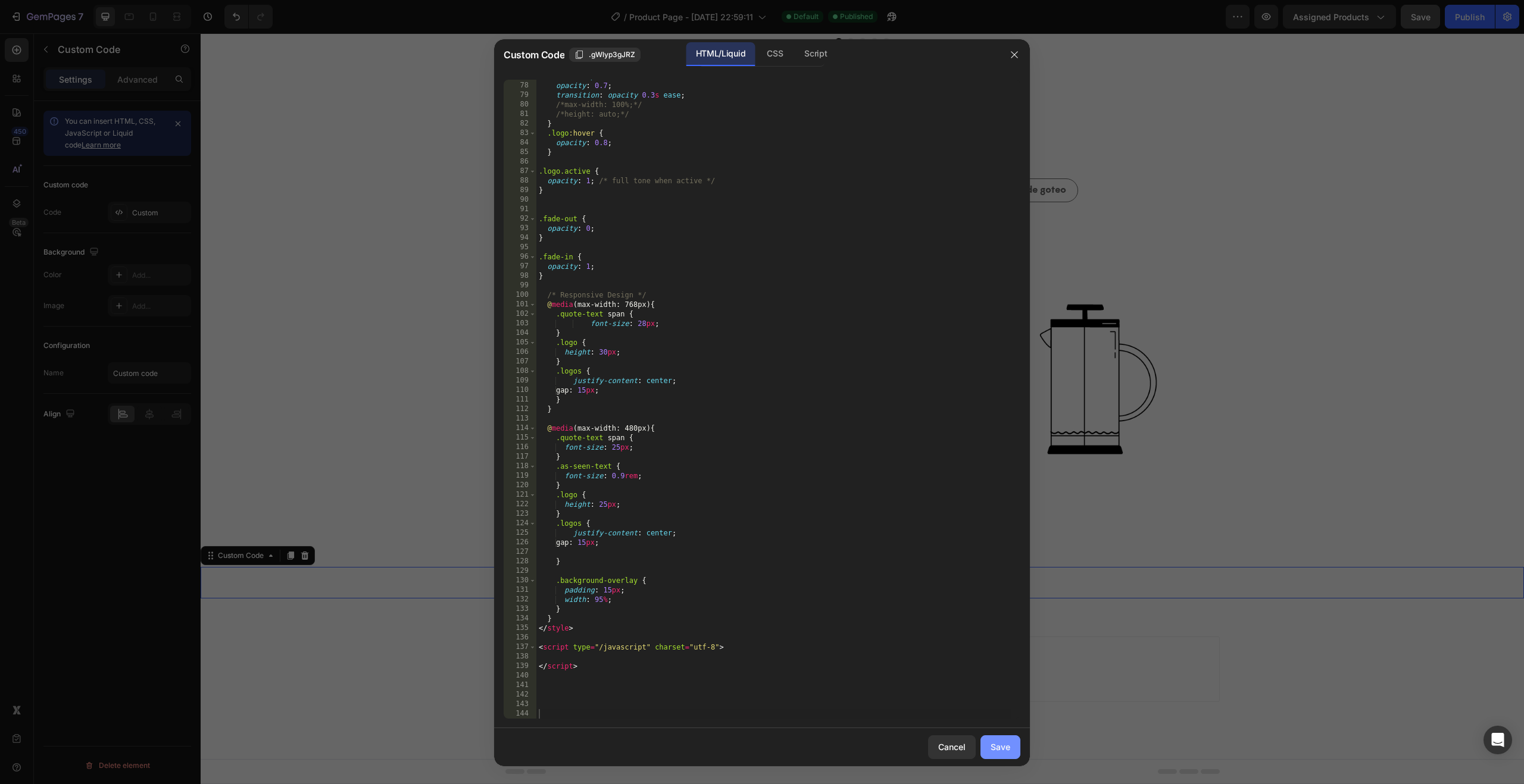
click at [1008, 745] on div "Save" at bounding box center [1000, 747] width 20 height 12
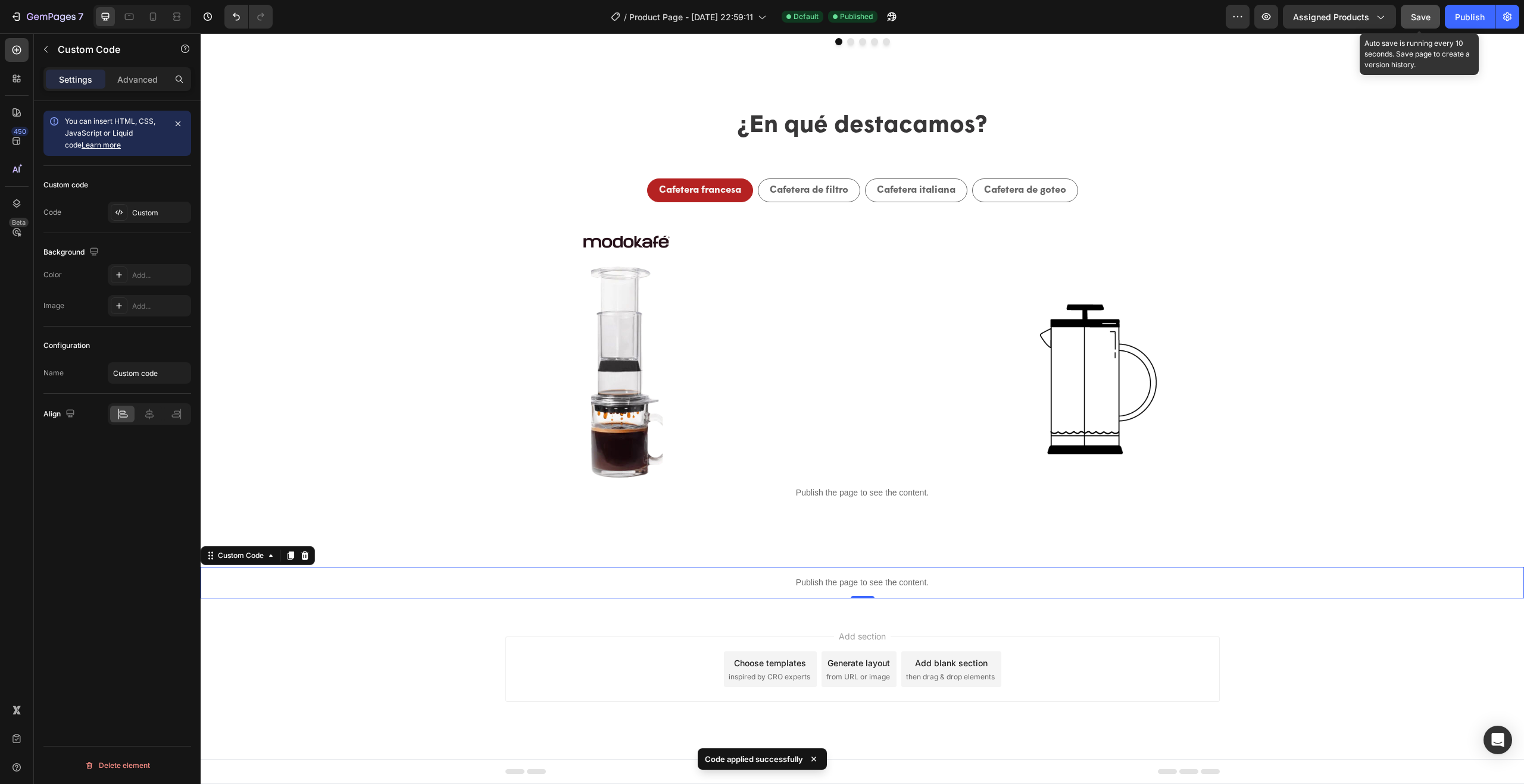
click at [1421, 21] on span "Save" at bounding box center [1420, 17] width 20 height 10
click at [1477, 19] on div "Publish" at bounding box center [1470, 17] width 30 height 12
